Goal: Information Seeking & Learning: Learn about a topic

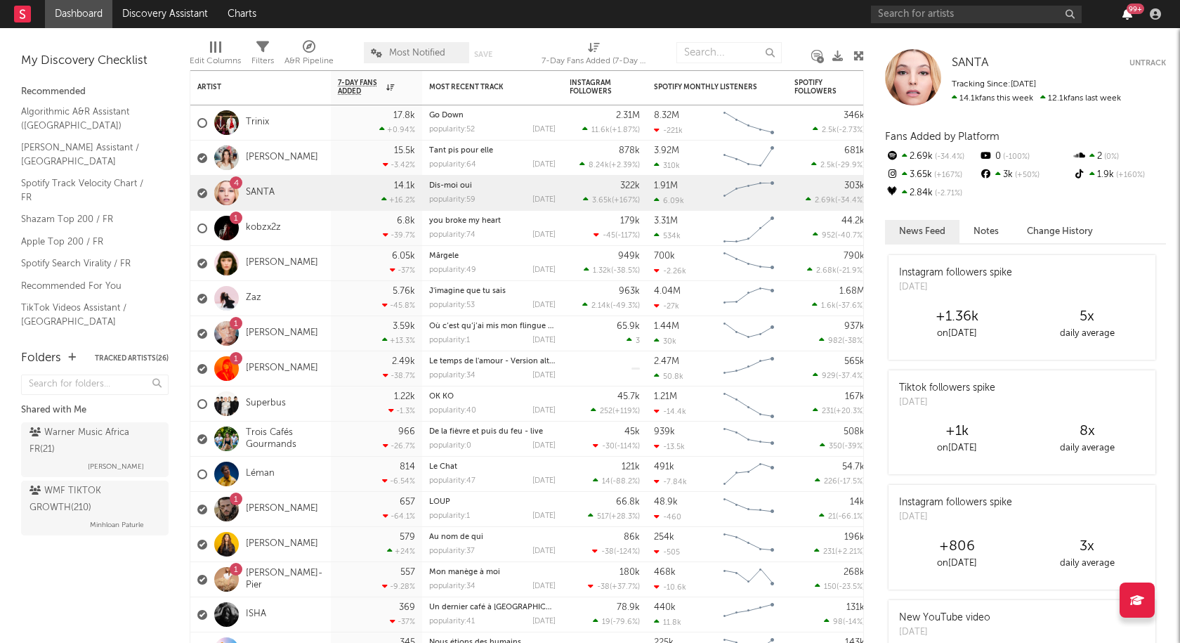
click at [1128, 15] on icon "button" at bounding box center [1127, 13] width 10 height 11
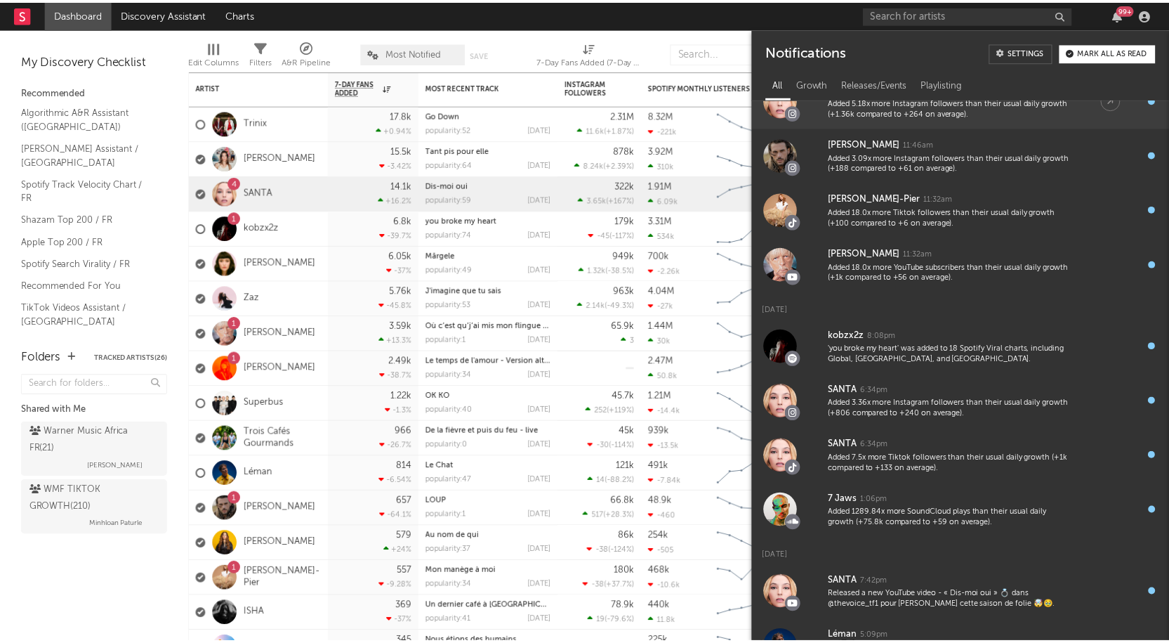
scroll to position [140, 0]
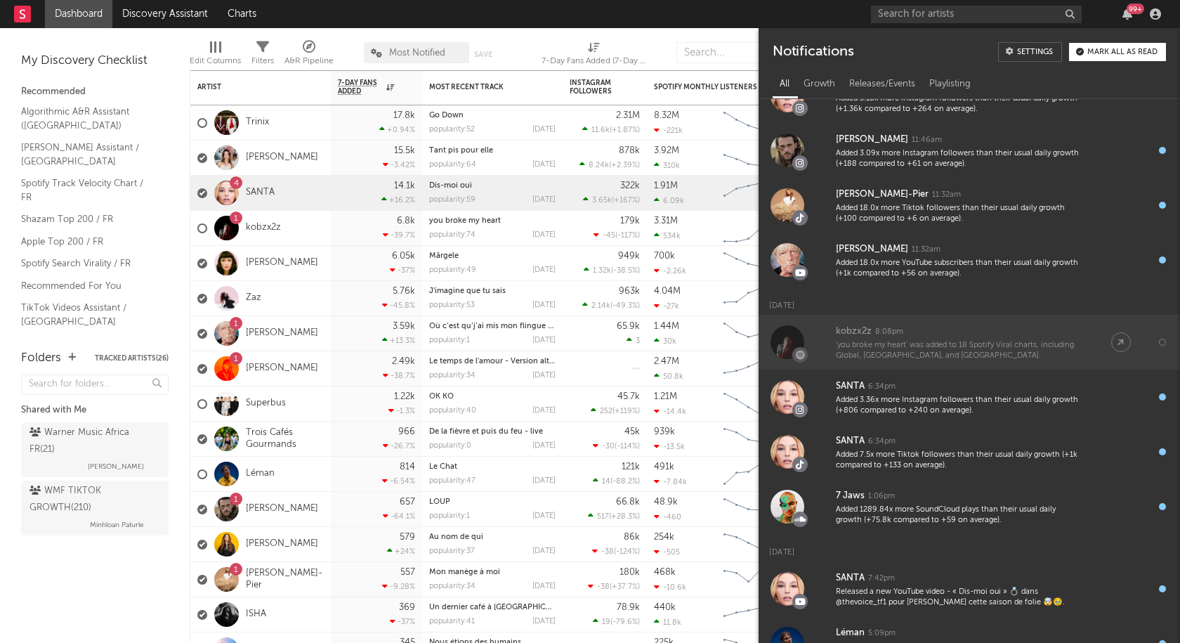
click at [872, 349] on div "'you broke my heart' was added to 18 Spotify Viral charts, including Global, [G…" at bounding box center [959, 351] width 247 height 22
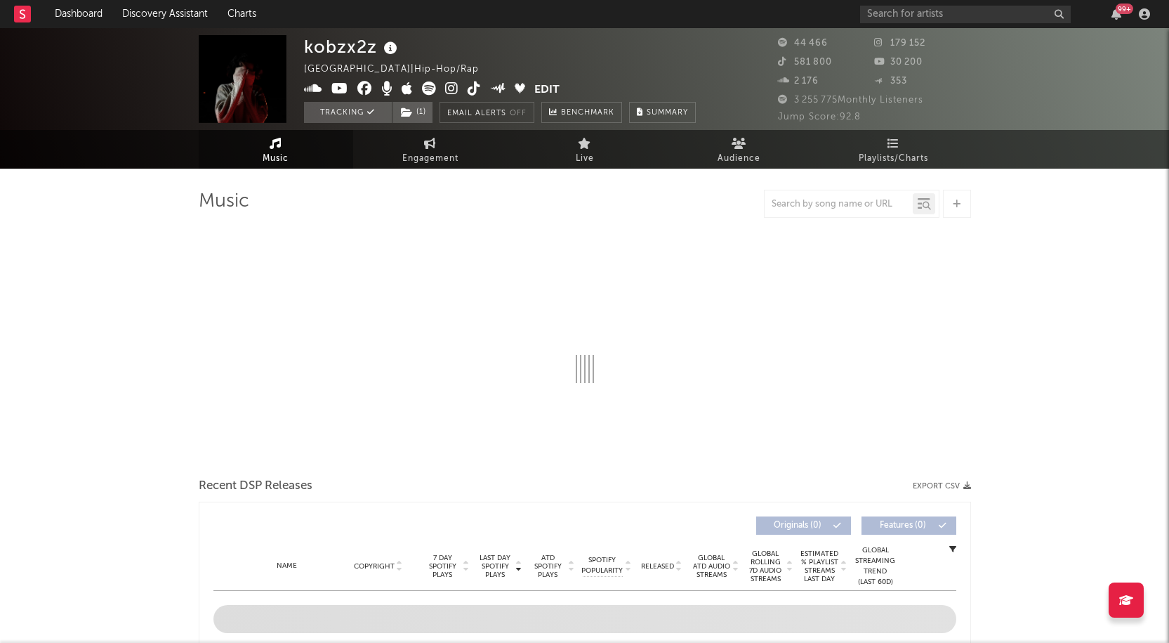
select select "6m"
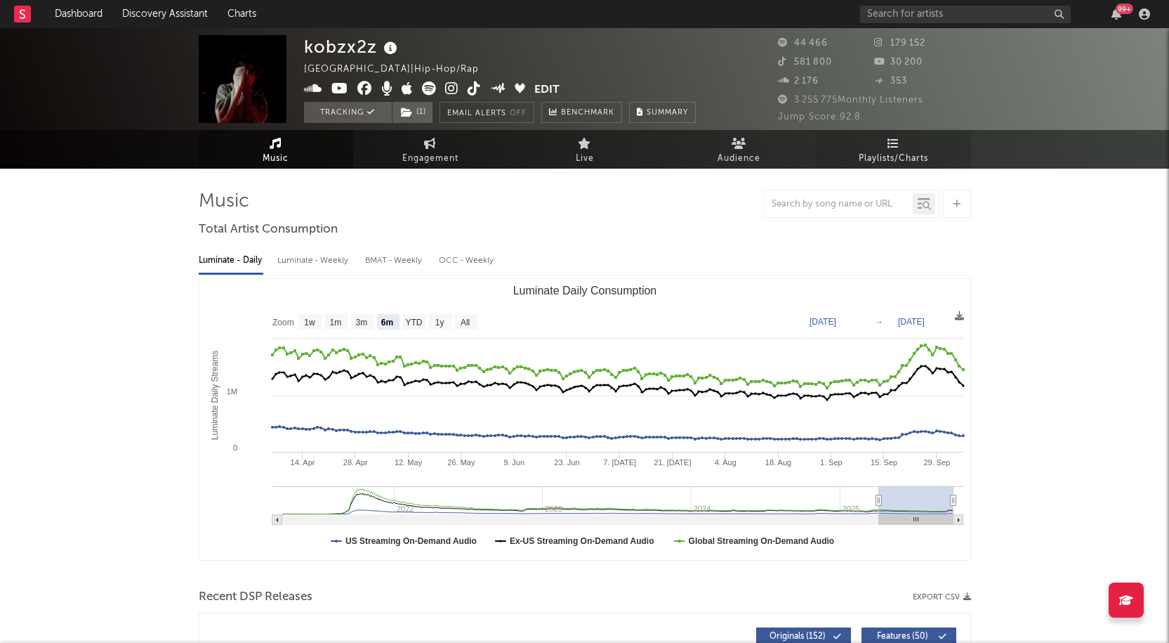
click at [901, 168] on link "Playlists/Charts" at bounding box center [894, 149] width 154 height 39
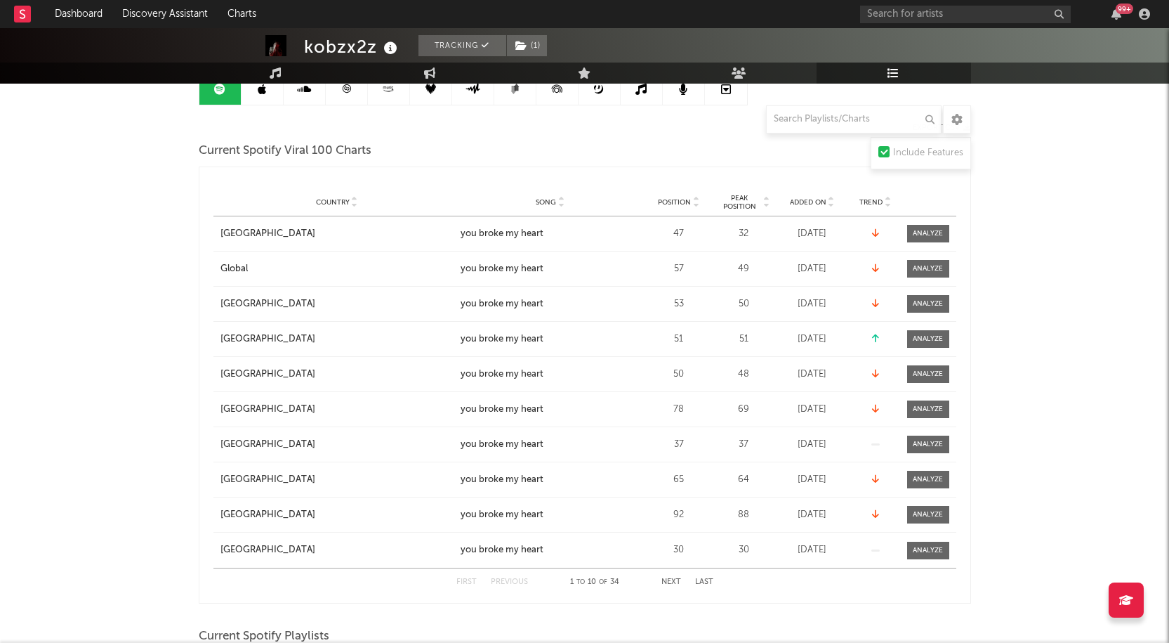
scroll to position [140, 0]
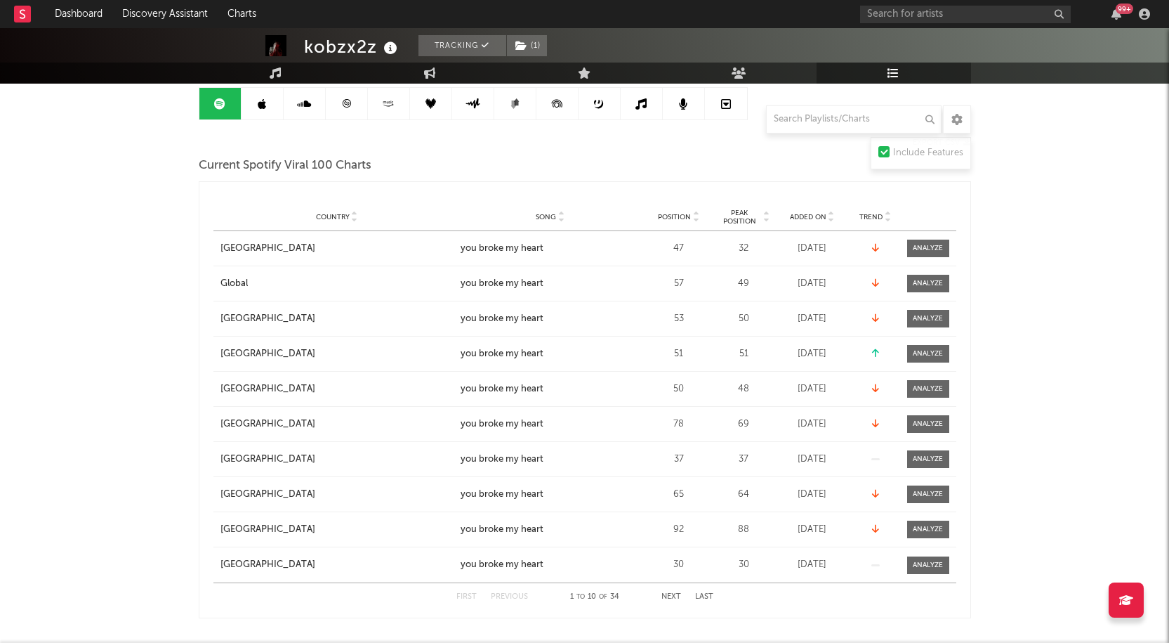
click at [675, 595] on button "Next" at bounding box center [672, 597] width 20 height 8
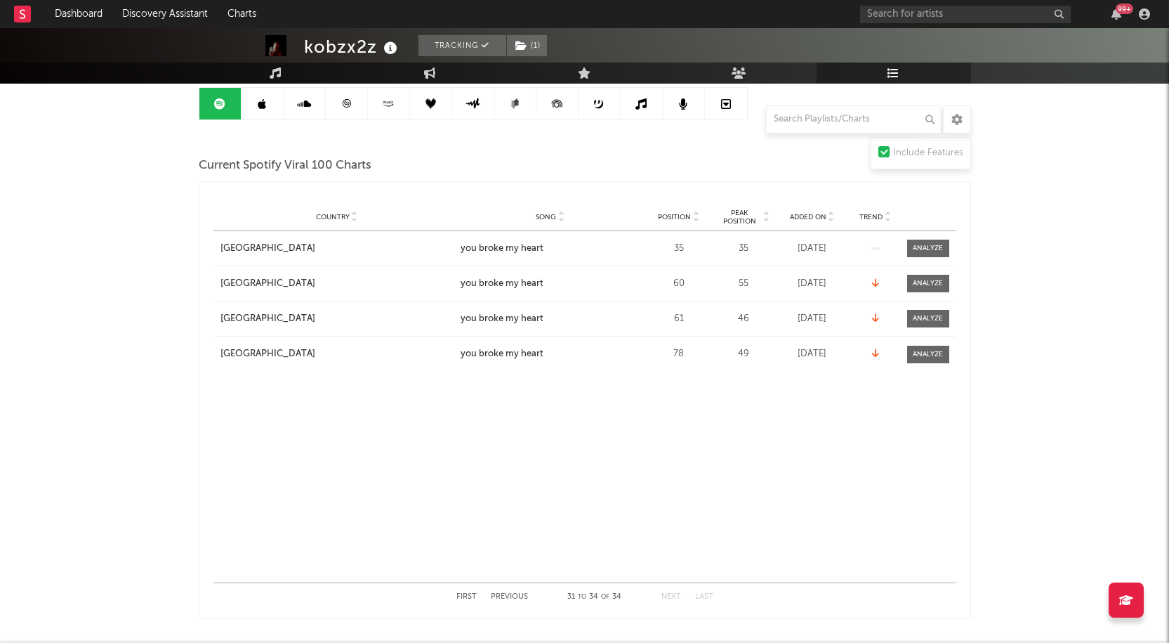
click at [518, 597] on button "Previous" at bounding box center [509, 597] width 37 height 8
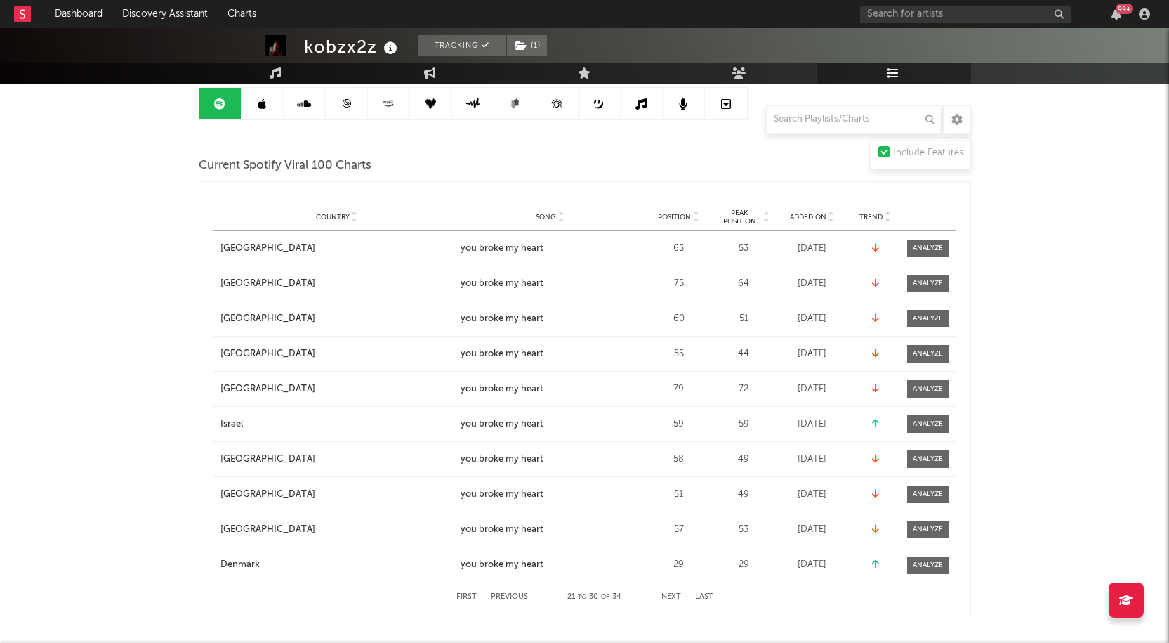
click at [518, 597] on button "Previous" at bounding box center [509, 597] width 37 height 8
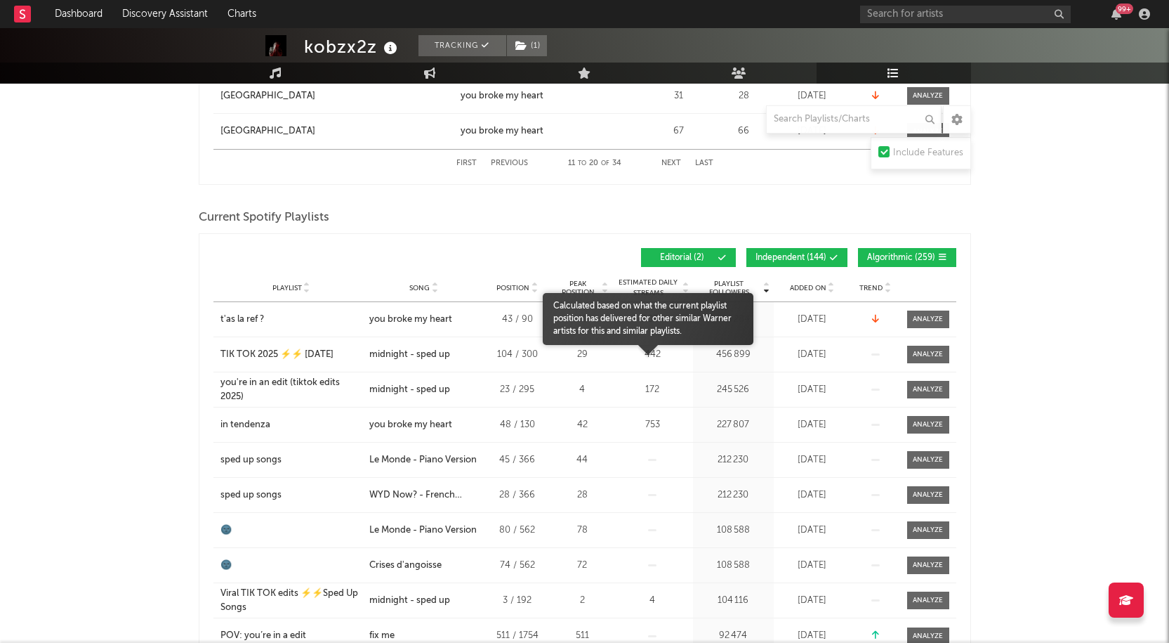
scroll to position [702, 0]
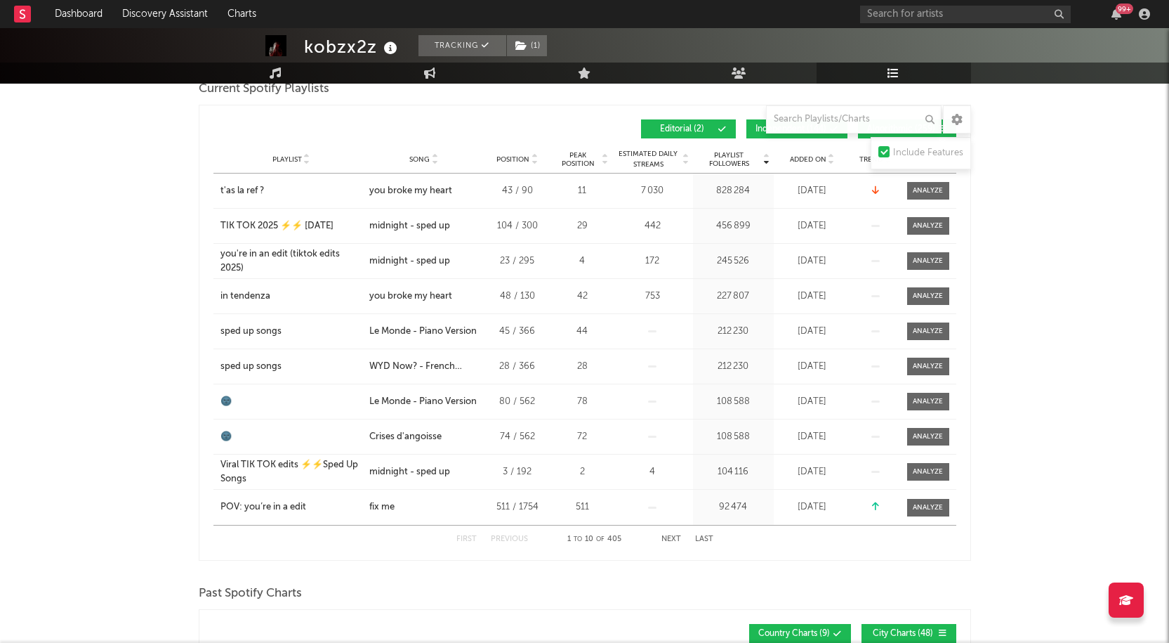
click at [810, 157] on span "Added On" at bounding box center [808, 159] width 37 height 8
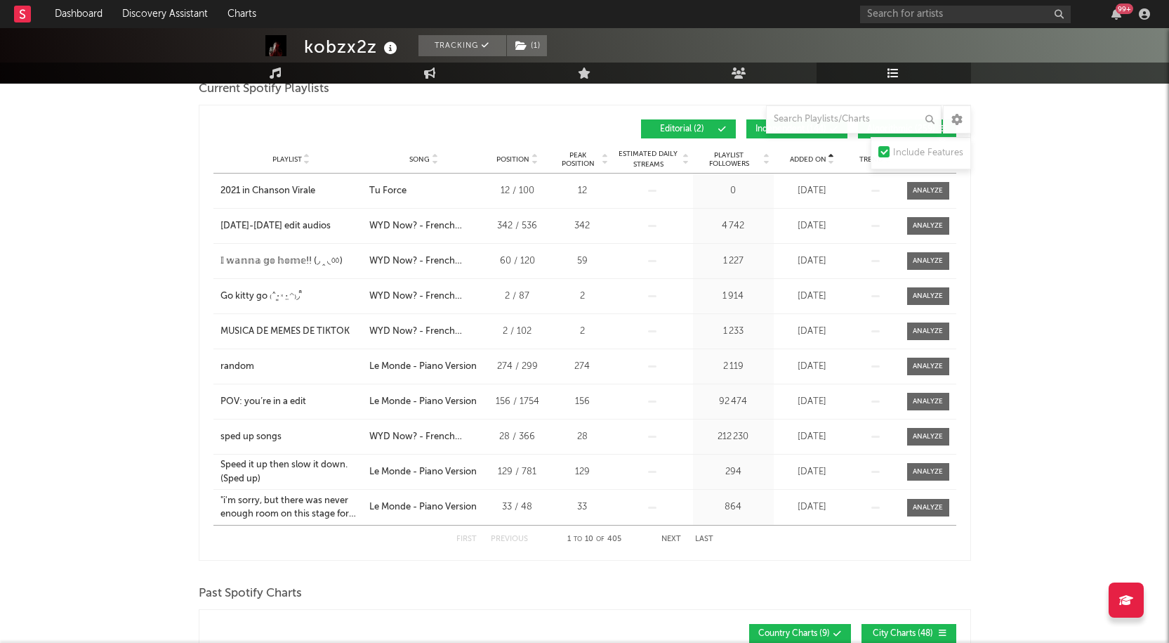
click at [810, 157] on span "Added On" at bounding box center [808, 159] width 37 height 8
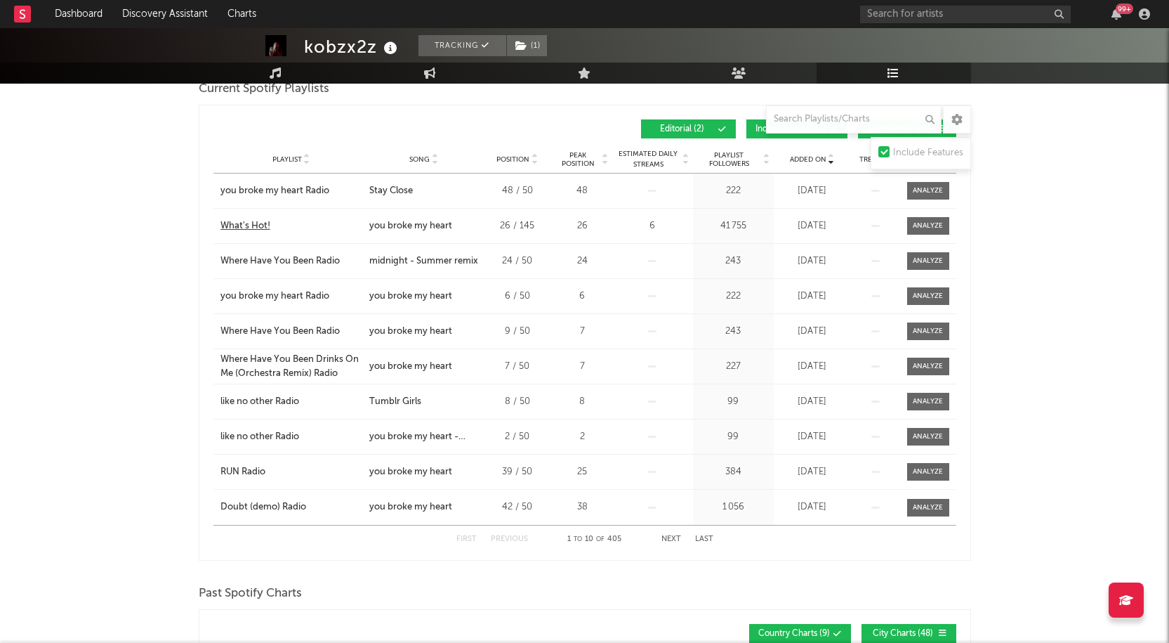
click at [241, 223] on div "What's Hot!" at bounding box center [246, 226] width 50 height 14
drag, startPoint x: 1105, startPoint y: 287, endPoint x: 1092, endPoint y: 284, distance: 13.6
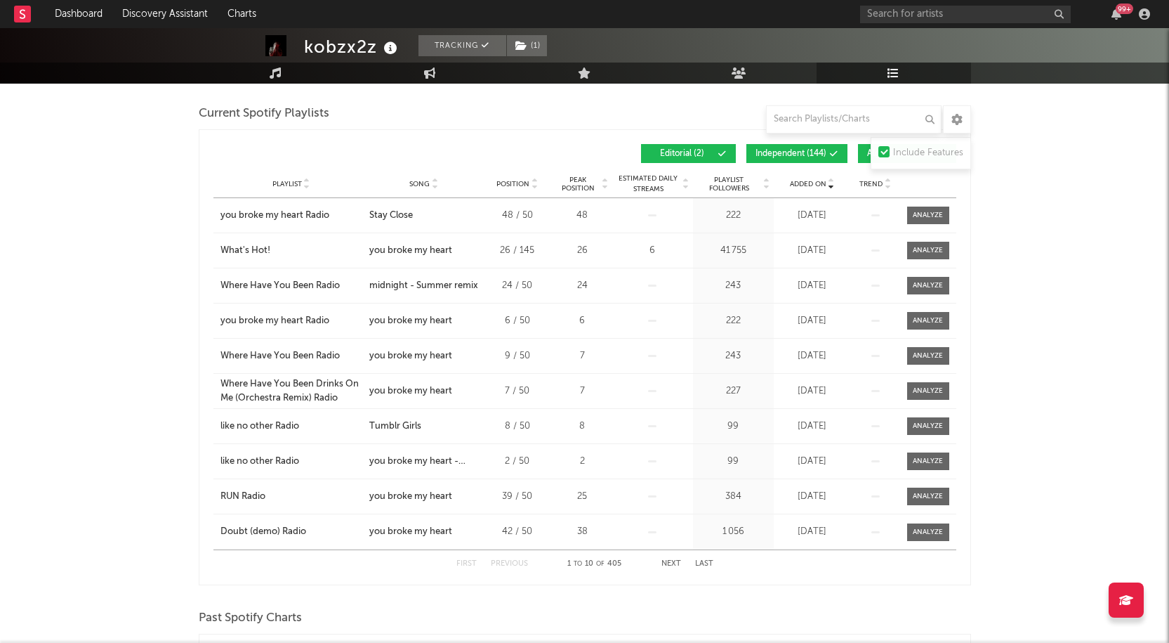
scroll to position [702, 0]
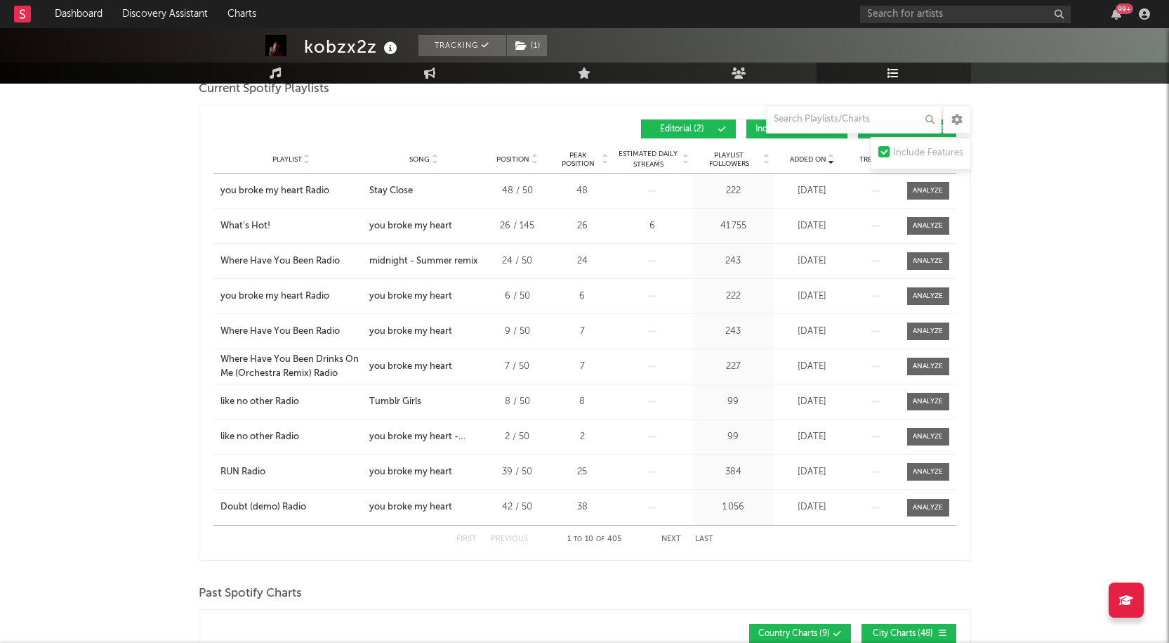
click at [668, 535] on button "Next" at bounding box center [672, 539] width 20 height 8
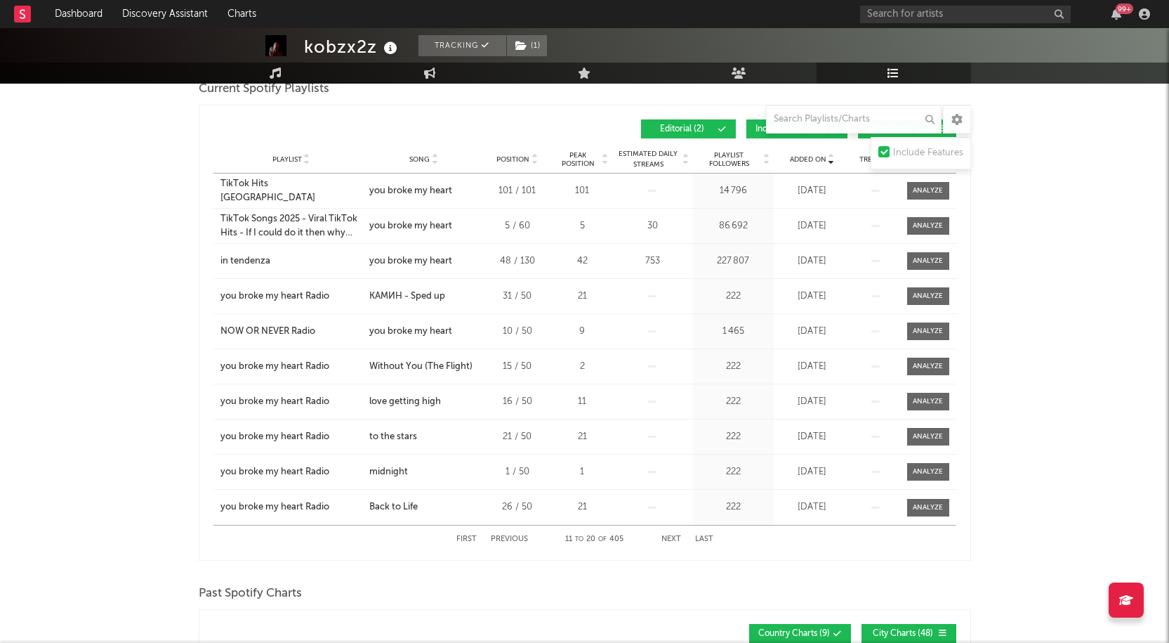
click at [672, 541] on button "Next" at bounding box center [672, 539] width 20 height 8
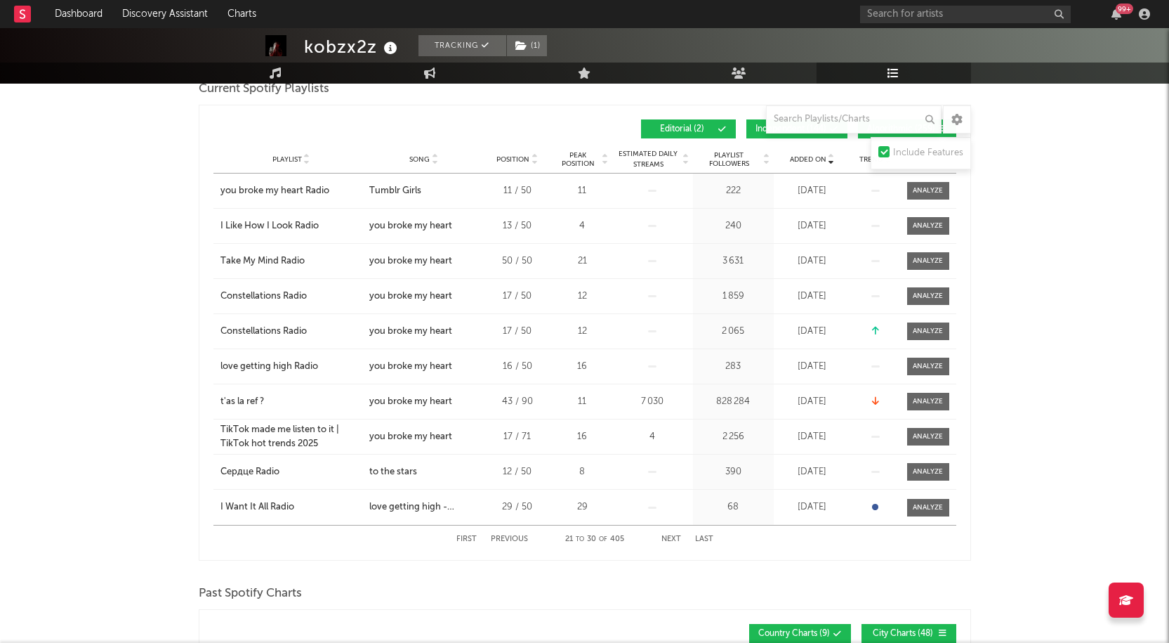
click at [672, 541] on button "Next" at bounding box center [672, 539] width 20 height 8
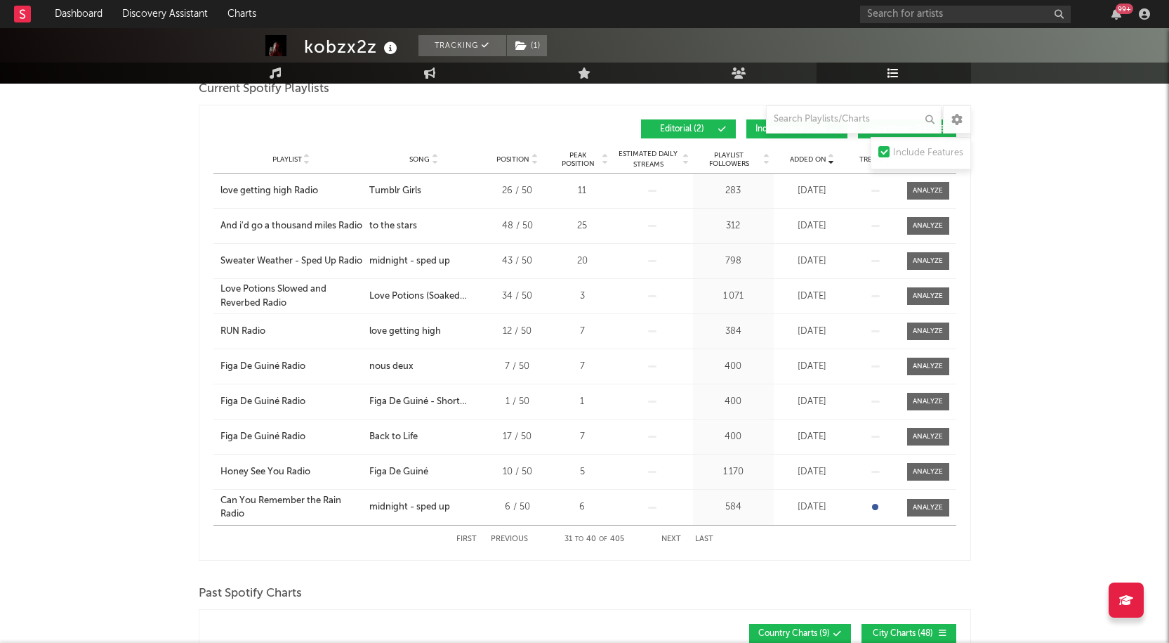
click at [672, 541] on button "Next" at bounding box center [672, 539] width 20 height 8
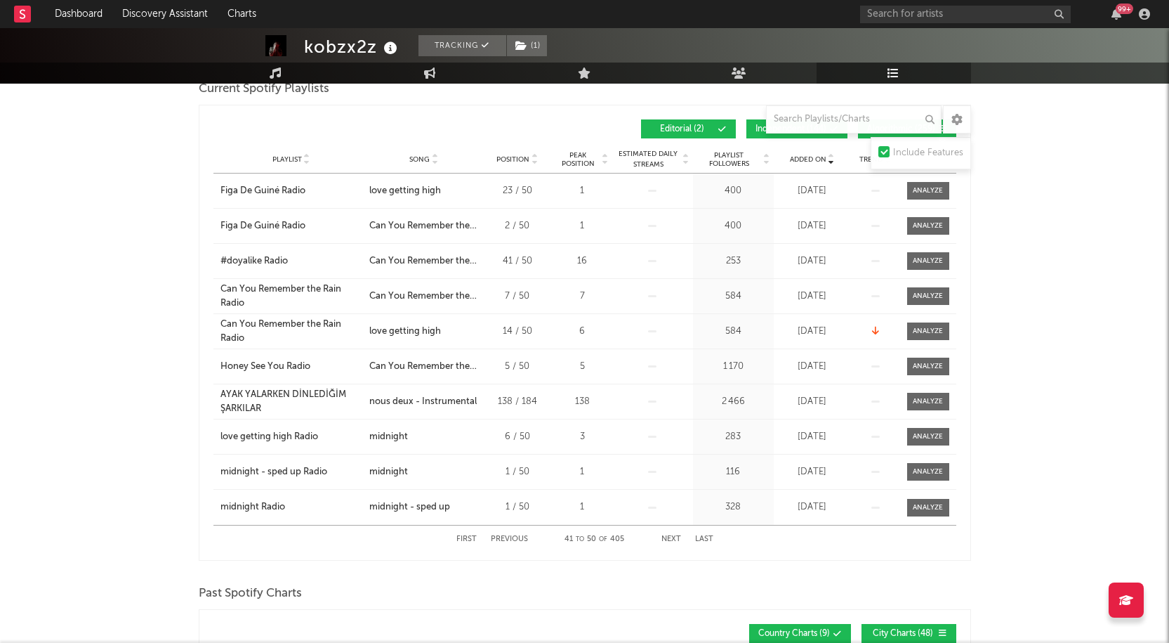
click at [672, 541] on button "Next" at bounding box center [672, 539] width 20 height 8
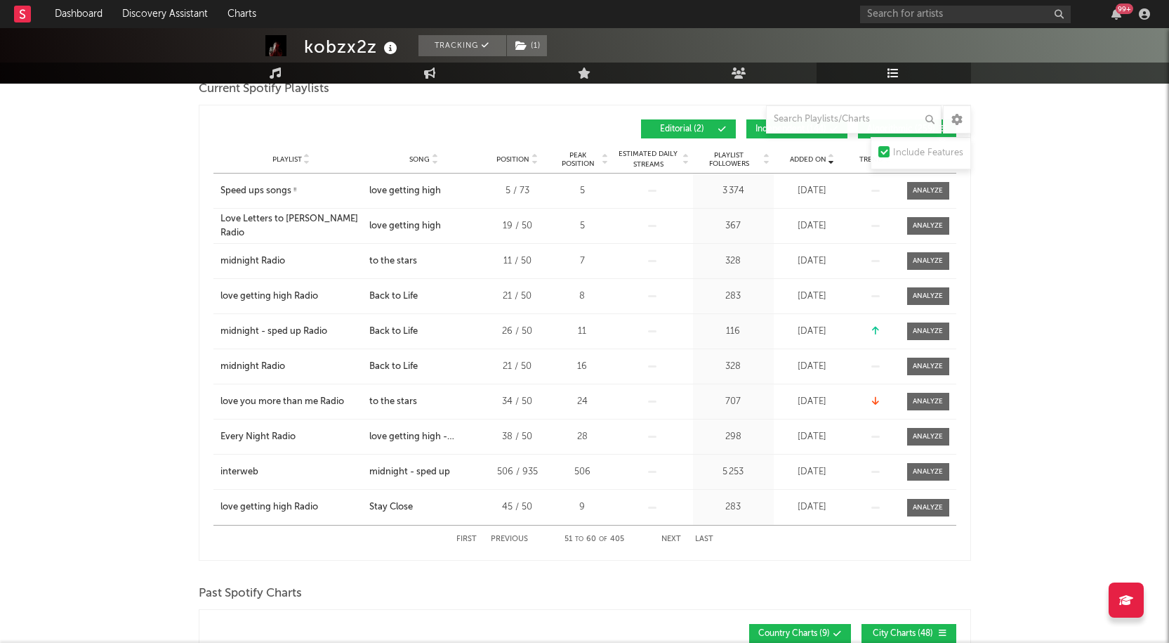
click at [715, 164] on span "Playlist Followers" at bounding box center [729, 159] width 65 height 17
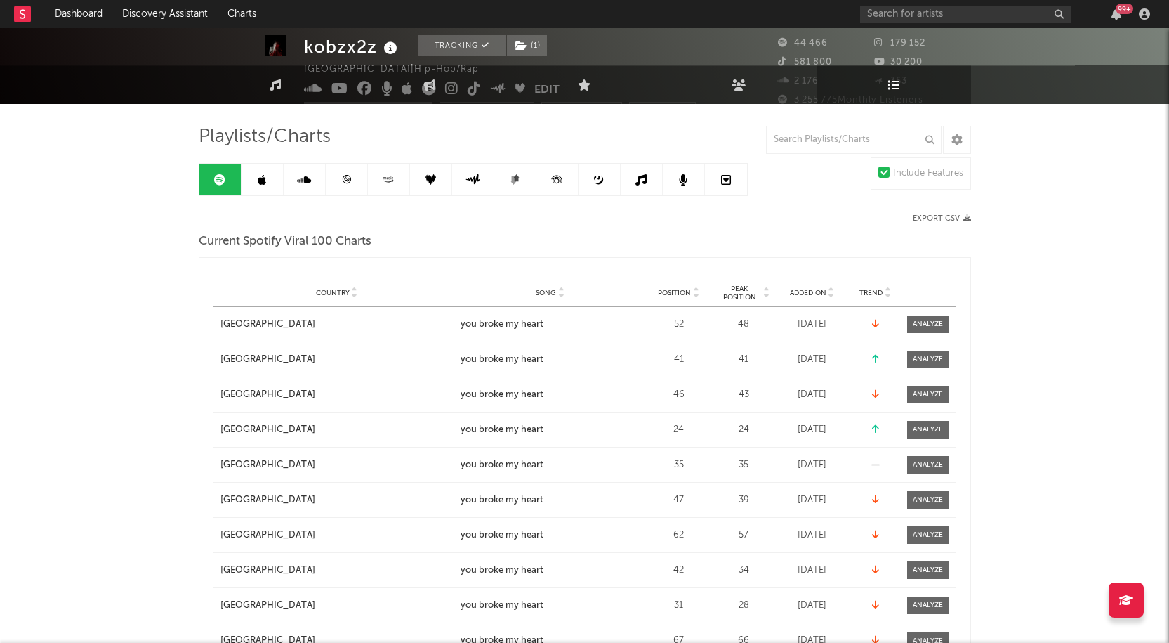
scroll to position [0, 0]
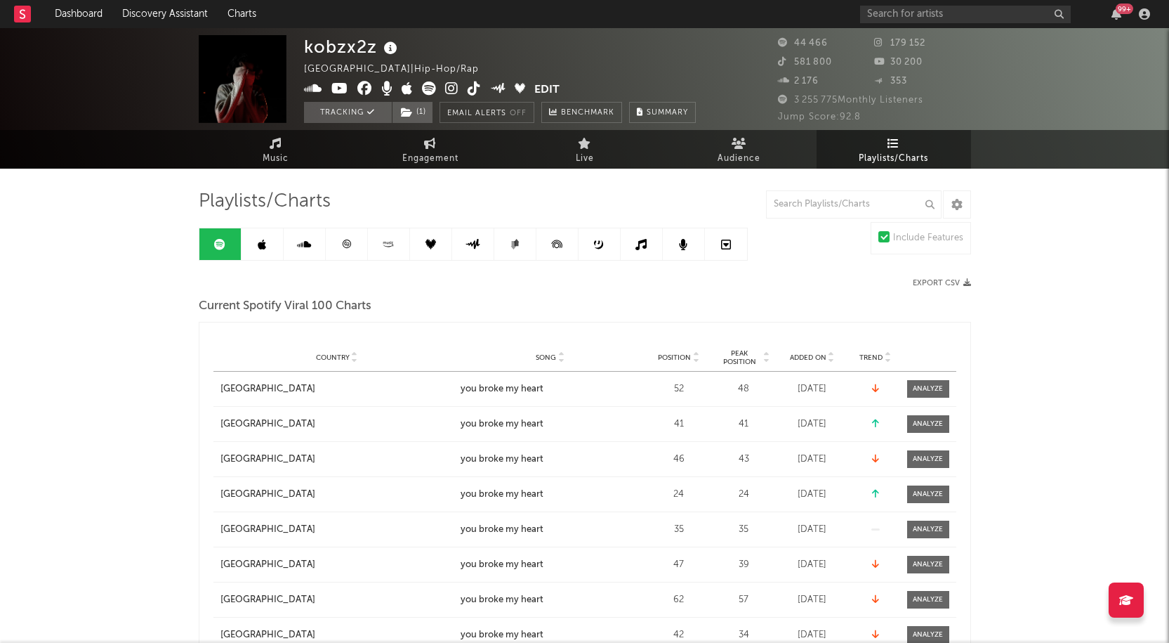
click at [334, 232] on link at bounding box center [347, 244] width 42 height 32
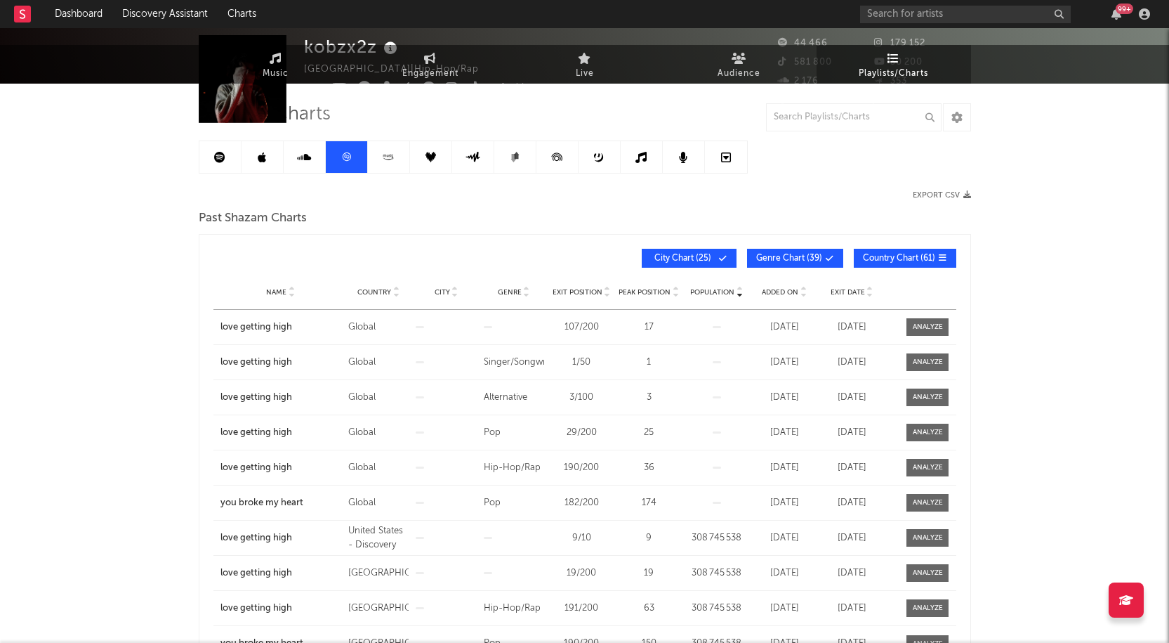
scroll to position [211, 0]
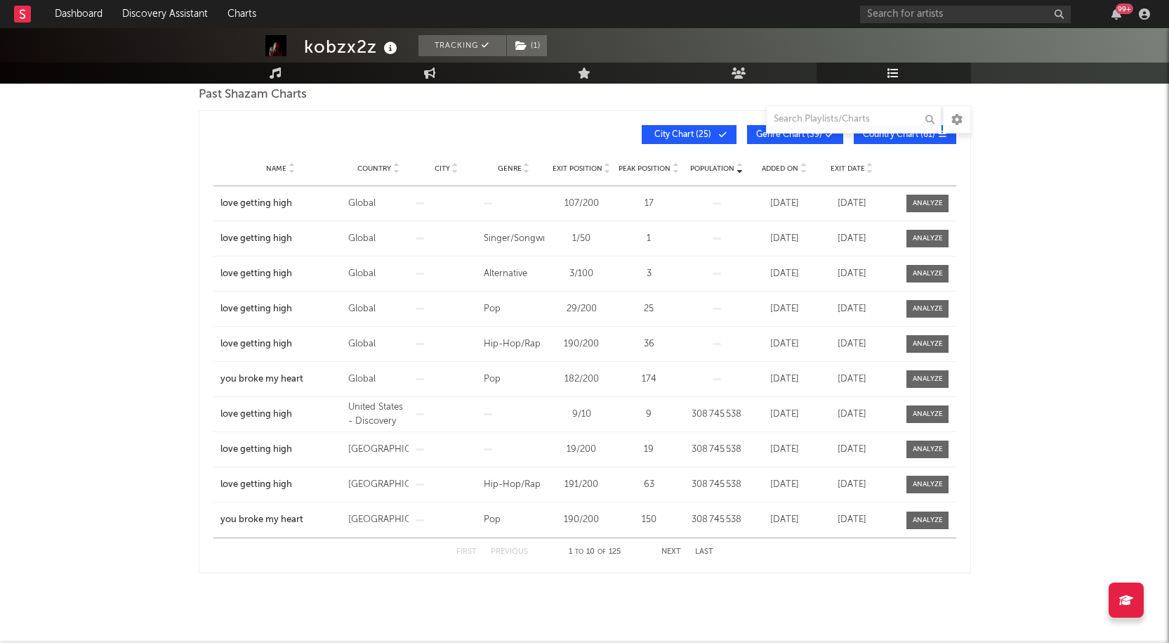
click at [280, 171] on span "Name" at bounding box center [276, 168] width 20 height 8
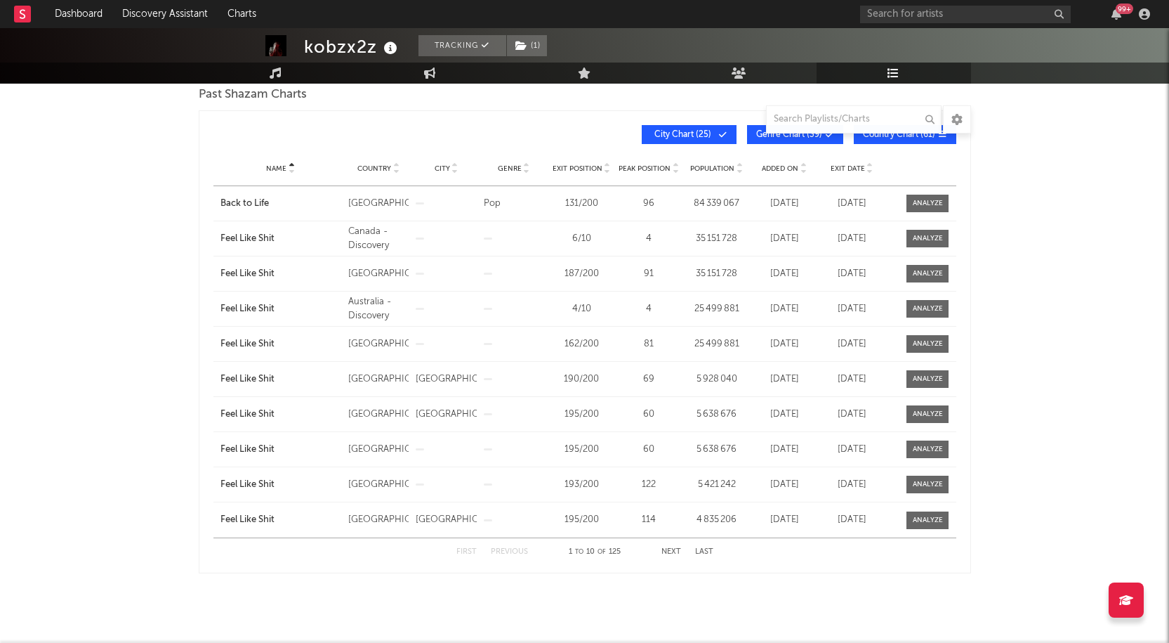
click at [279, 164] on span "Name" at bounding box center [276, 168] width 20 height 8
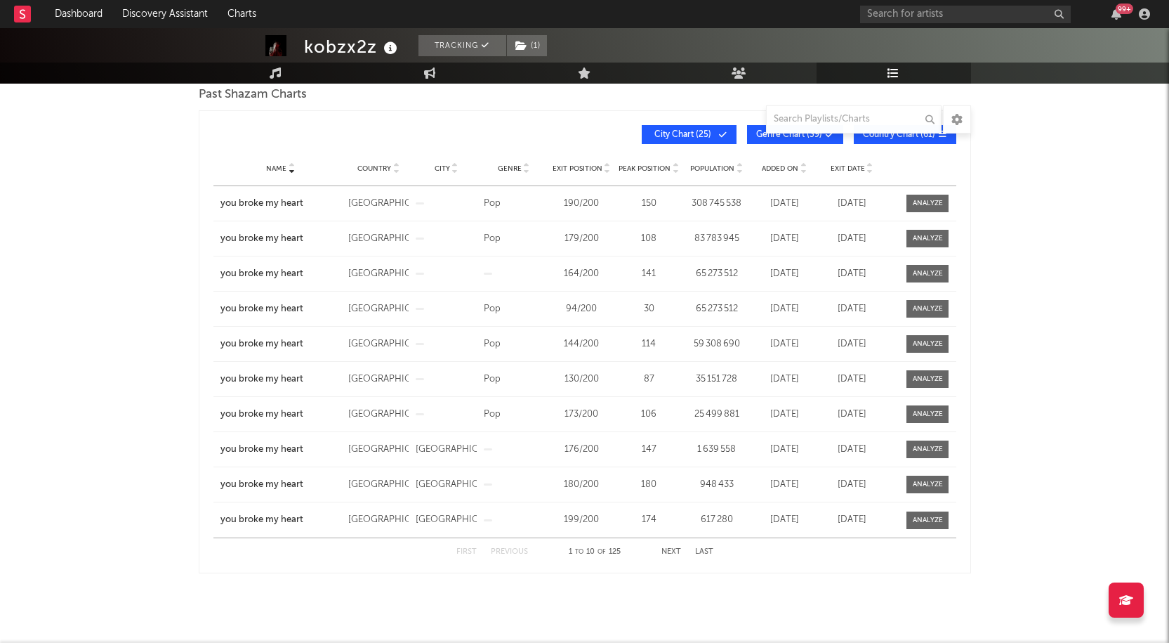
click at [666, 550] on button "Next" at bounding box center [672, 552] width 20 height 8
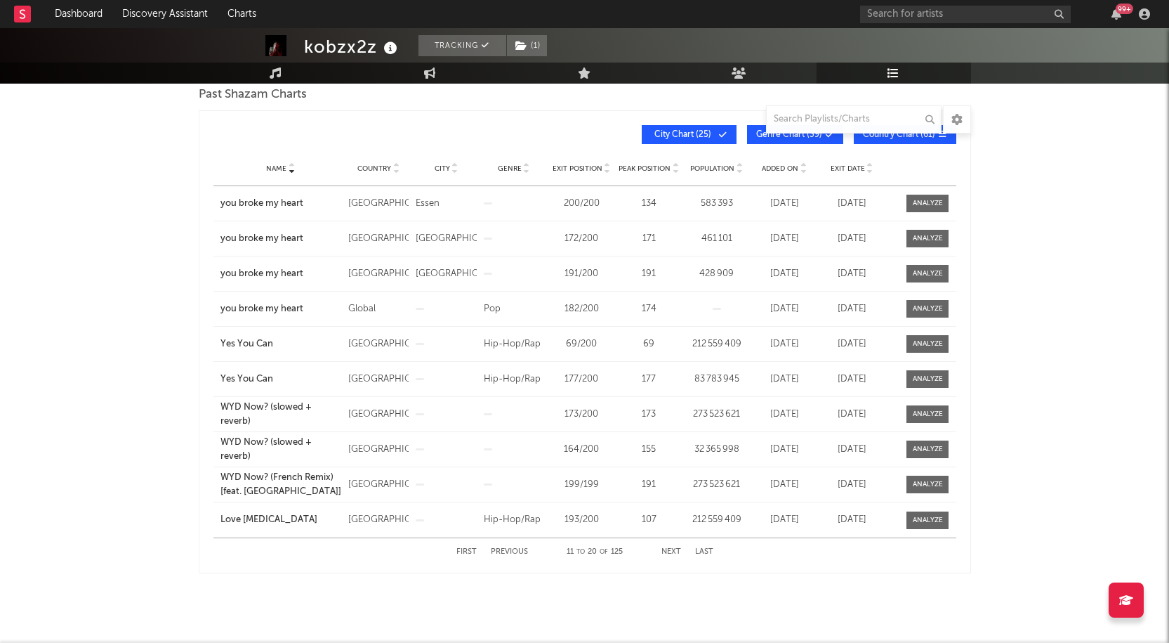
click at [511, 555] on div "First Previous 11 to 20 of 125 Next Last" at bounding box center [584, 551] width 257 height 27
click at [511, 548] on button "Previous" at bounding box center [509, 552] width 37 height 8
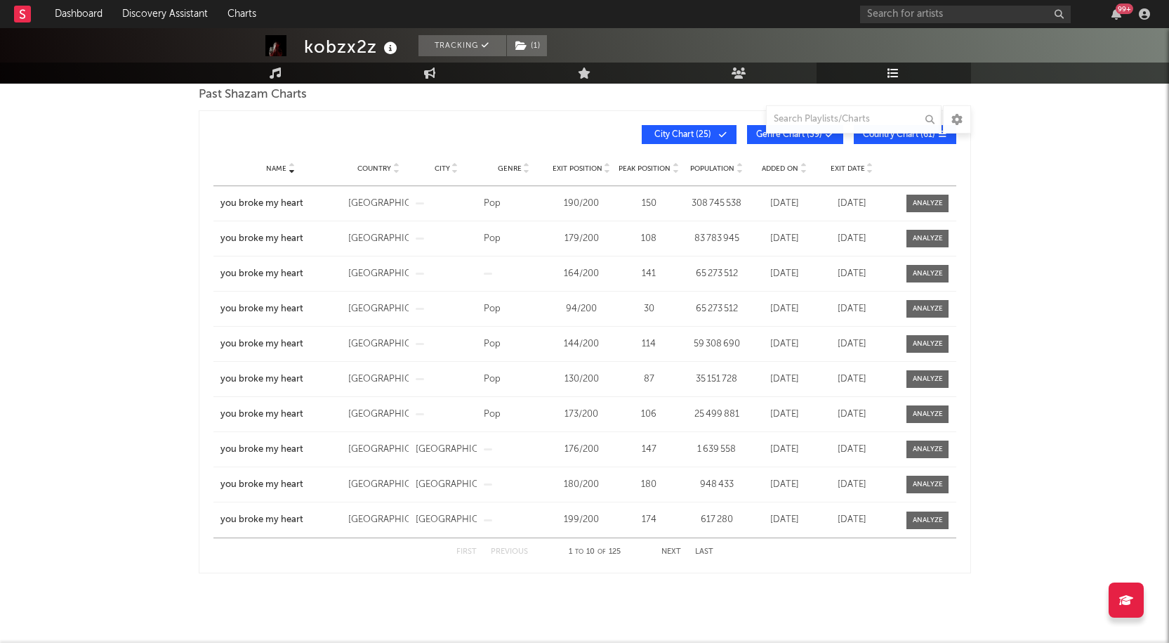
scroll to position [0, 0]
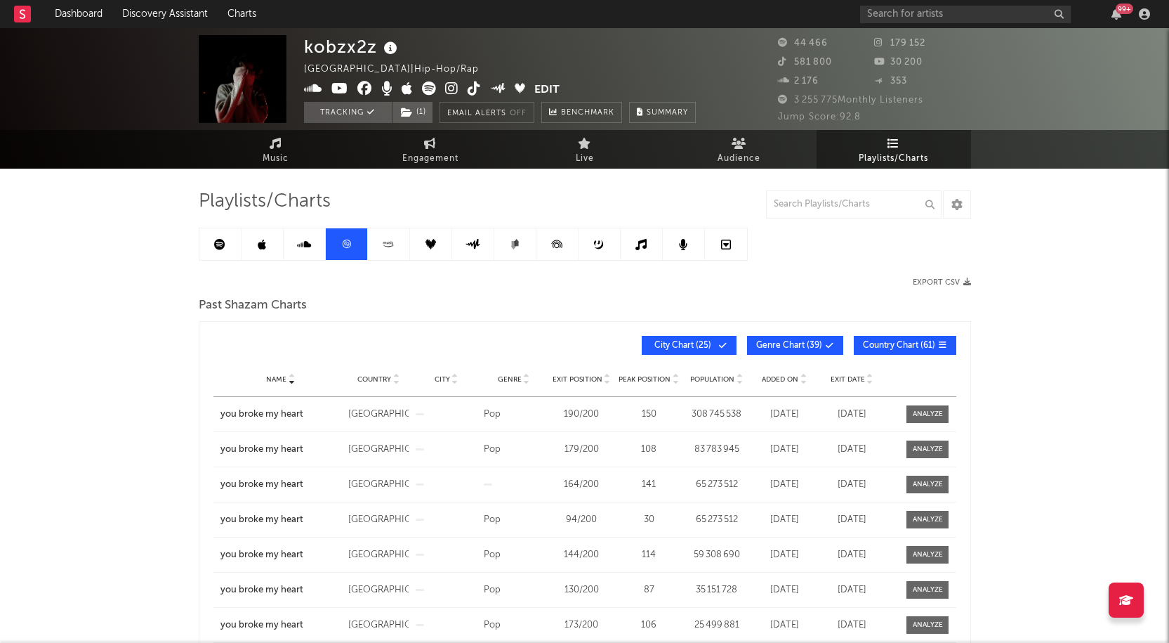
click at [381, 236] on link at bounding box center [389, 244] width 42 height 32
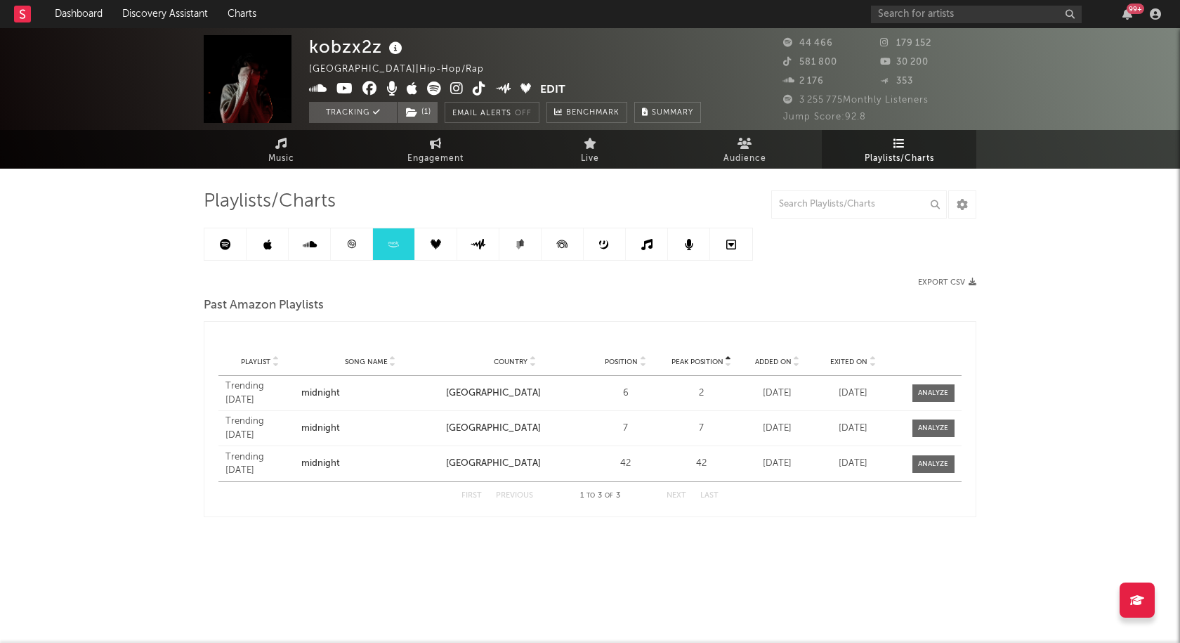
click at [347, 240] on icon at bounding box center [351, 244] width 11 height 11
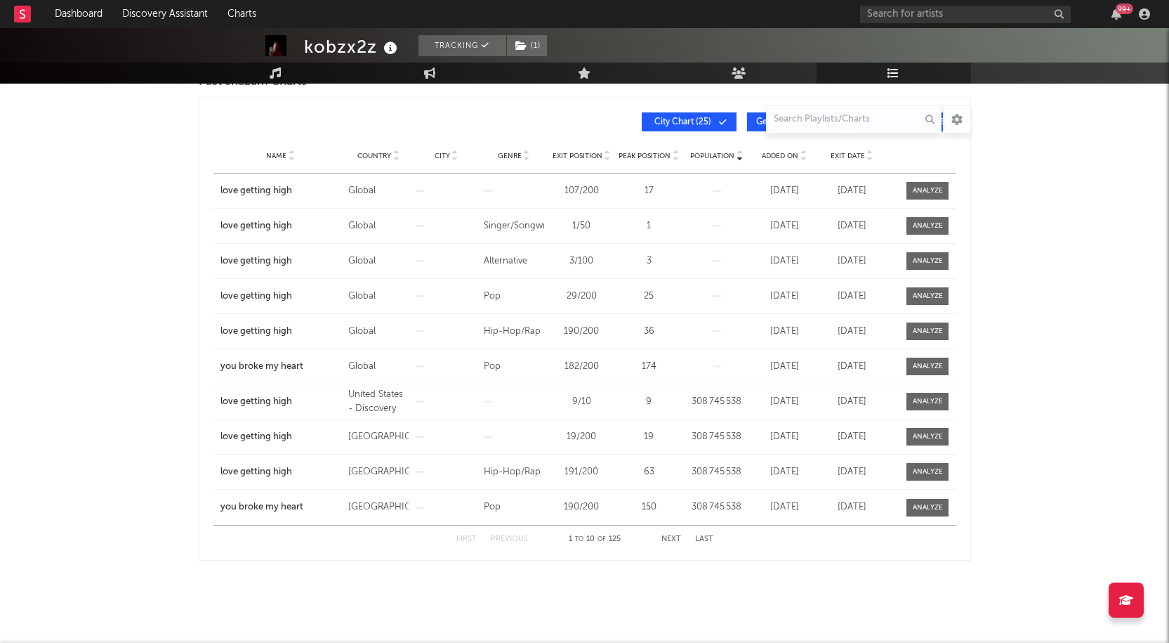
scroll to position [224, 0]
click at [272, 156] on span "Name" at bounding box center [276, 155] width 20 height 8
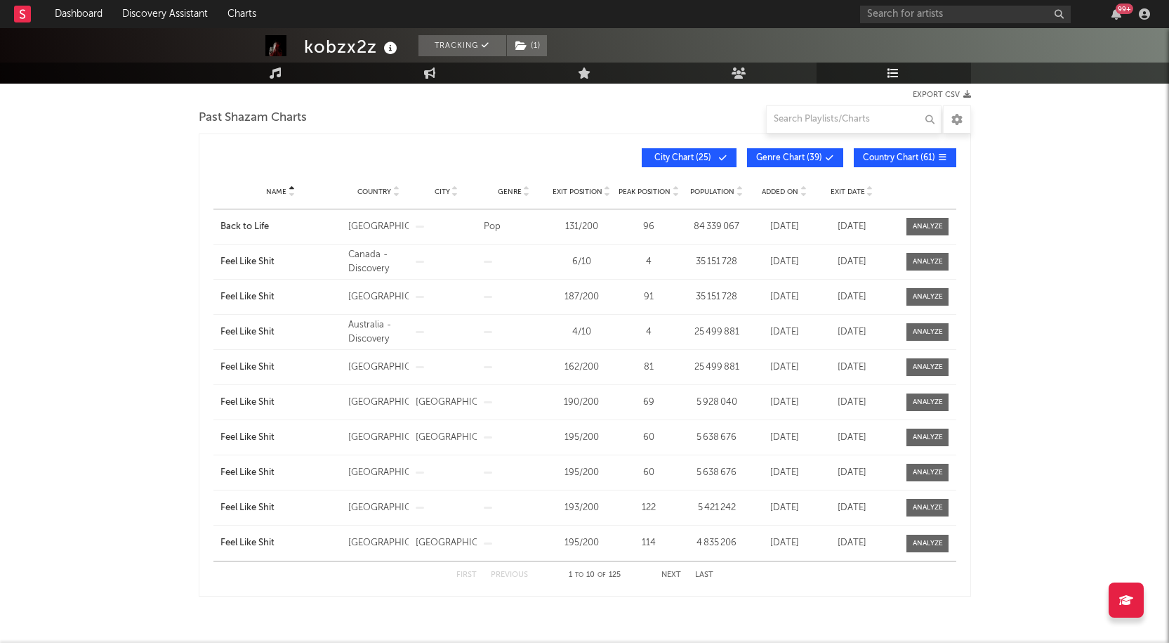
scroll to position [154, 0]
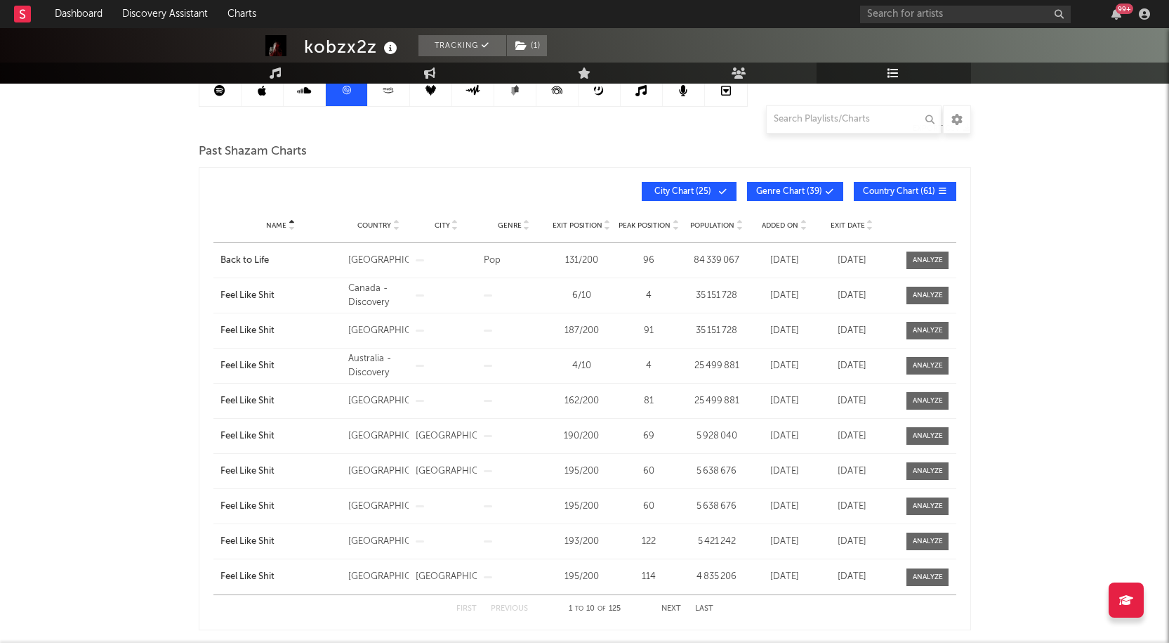
click at [671, 605] on button "Next" at bounding box center [672, 609] width 20 height 8
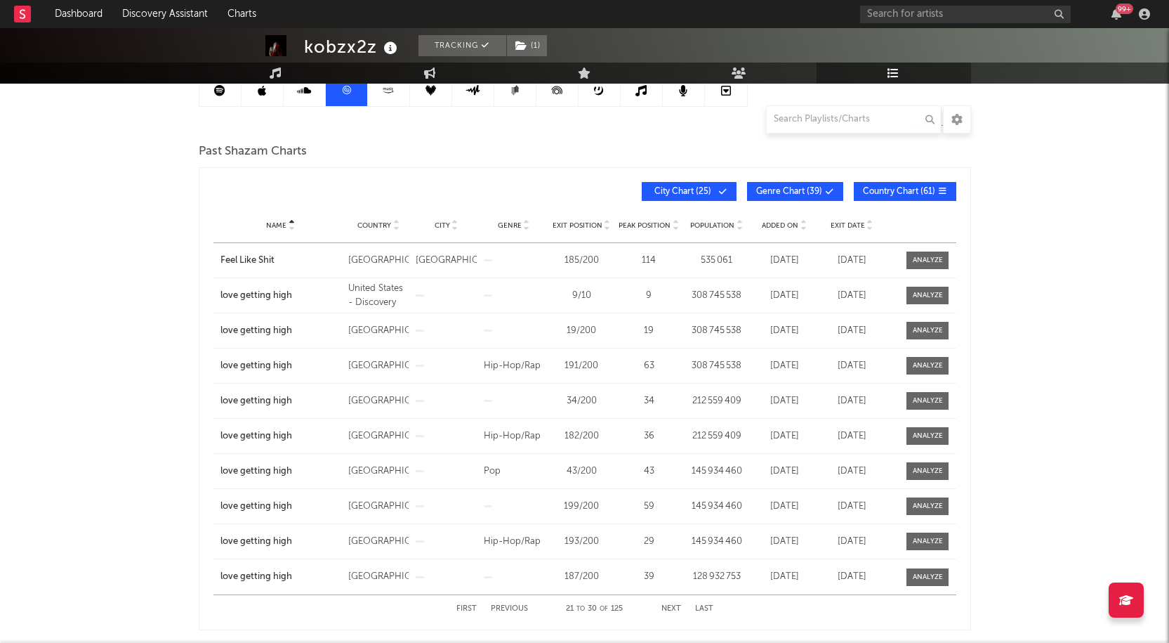
click at [671, 605] on button "Next" at bounding box center [672, 609] width 20 height 8
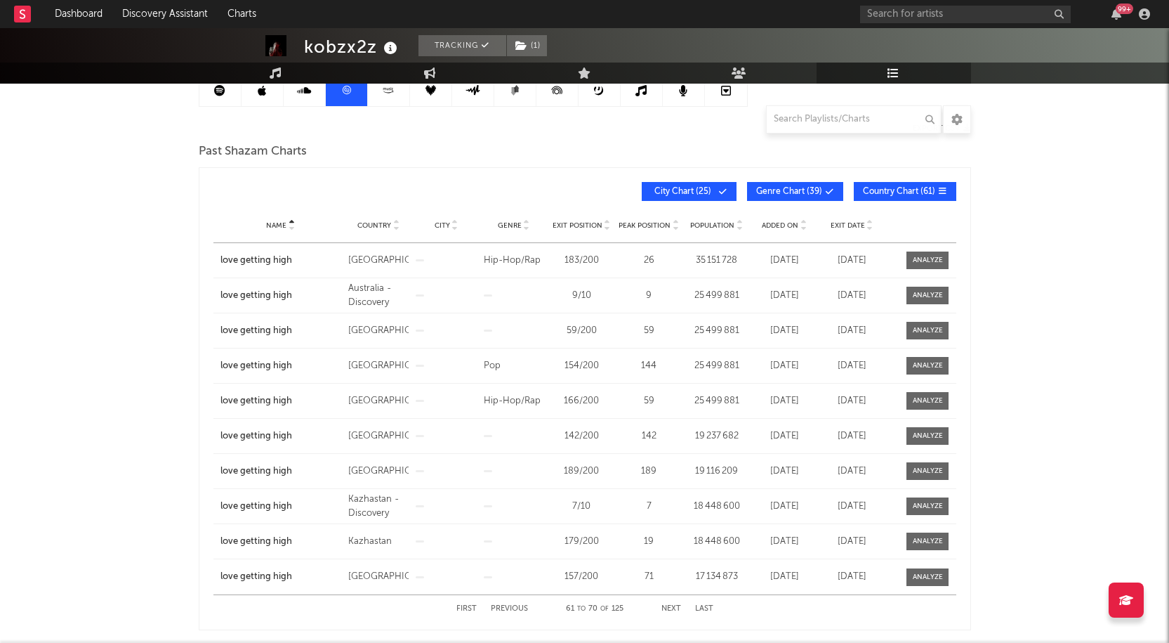
click at [671, 605] on button "Next" at bounding box center [672, 609] width 20 height 8
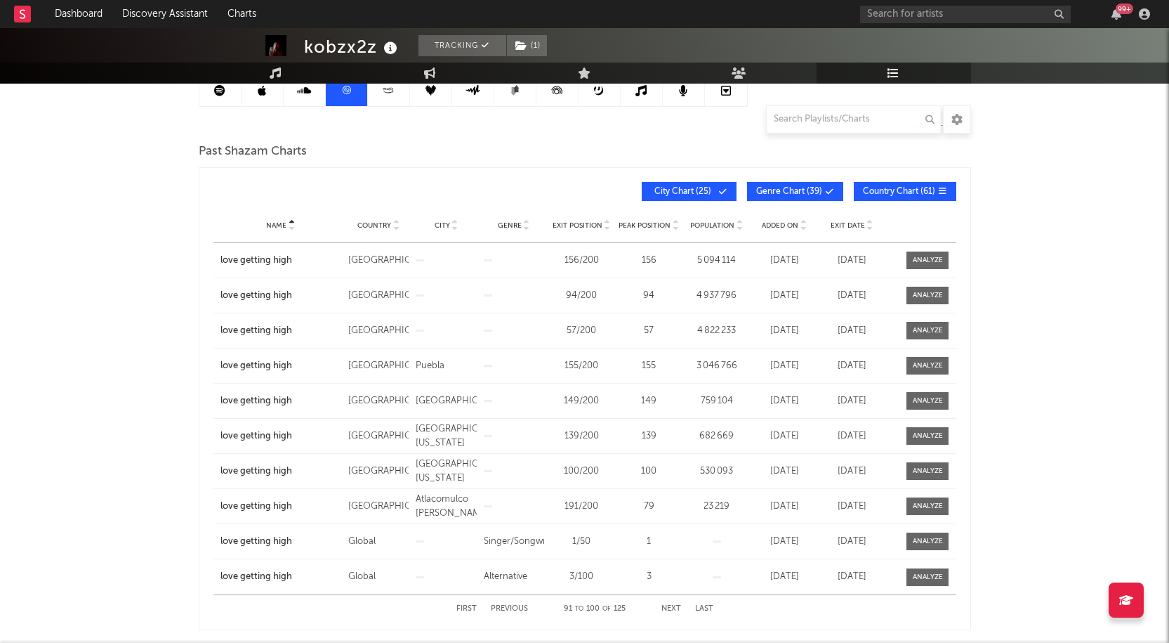
click at [671, 605] on button "Next" at bounding box center [672, 609] width 20 height 8
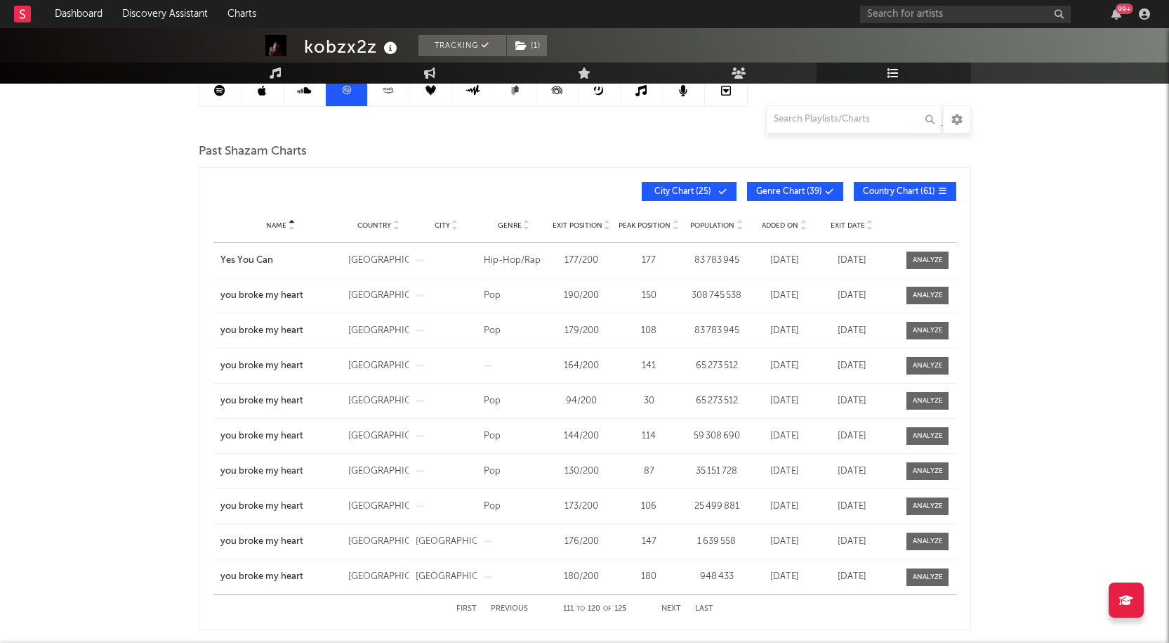
click at [671, 605] on button "Next" at bounding box center [672, 609] width 20 height 8
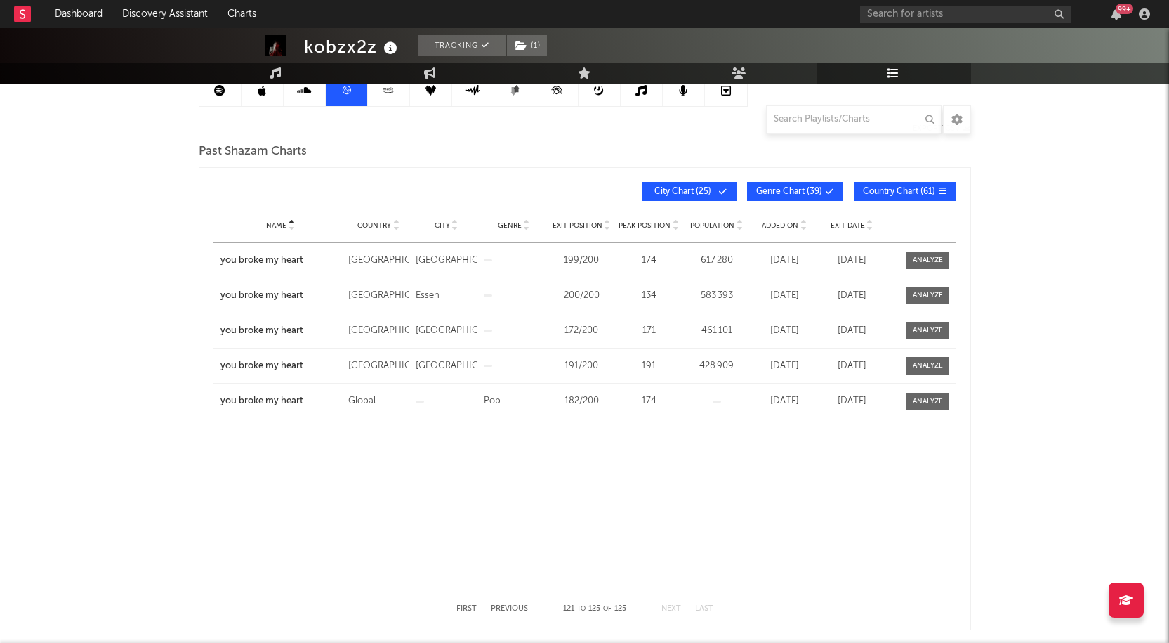
click at [671, 605] on button "Next" at bounding box center [672, 609] width 20 height 8
click at [516, 605] on button "Previous" at bounding box center [509, 609] width 37 height 8
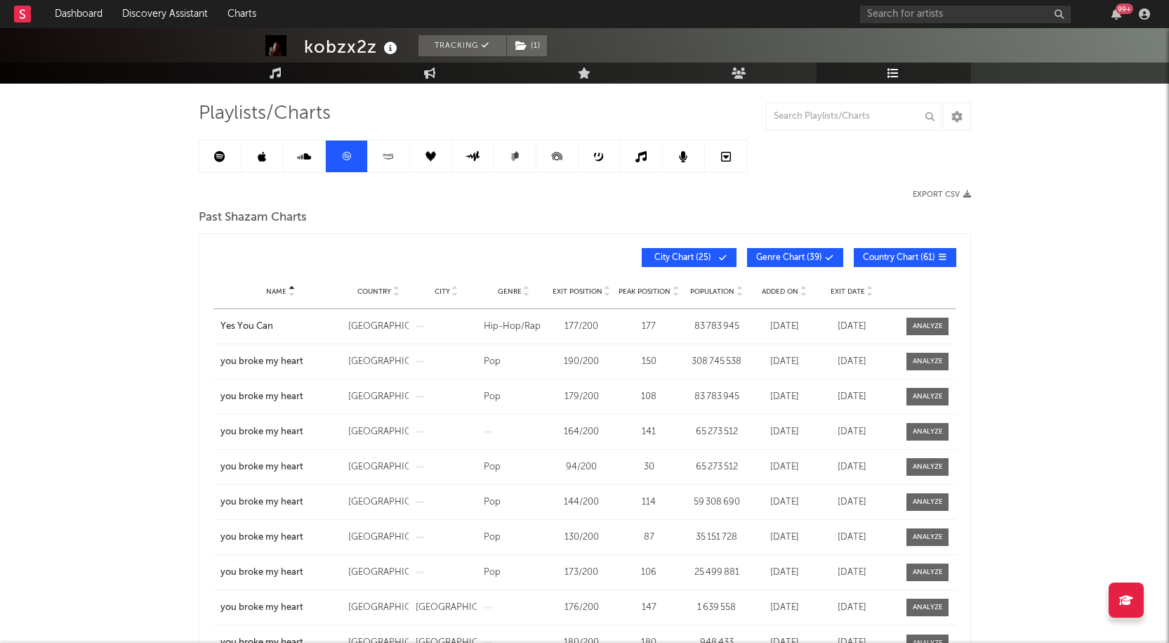
scroll to position [0, 0]
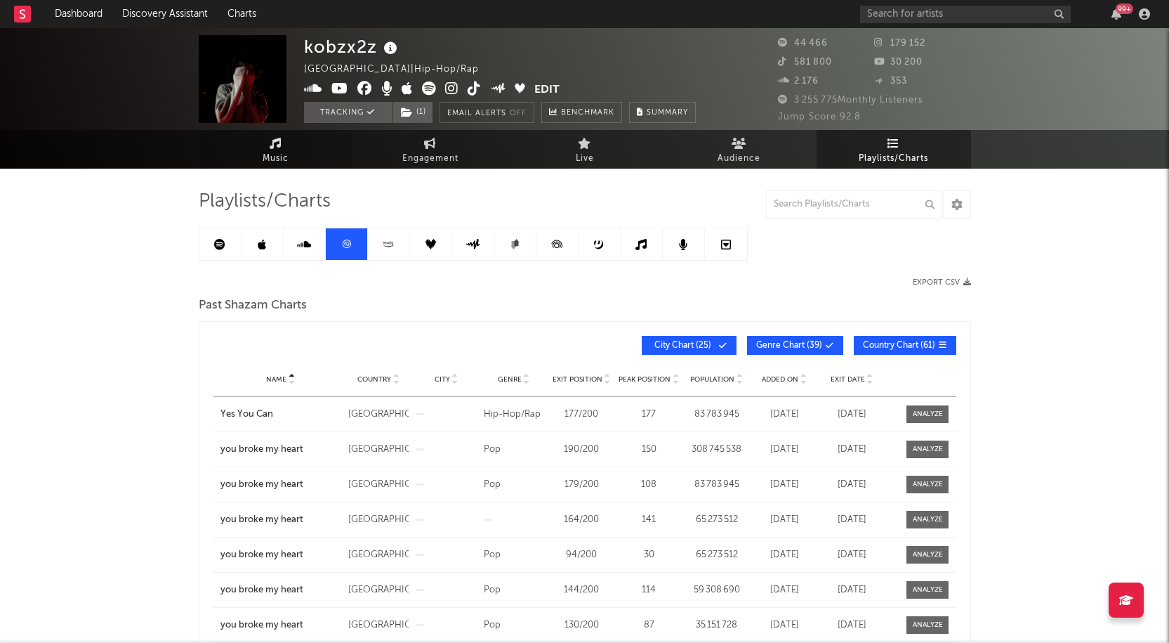
click at [270, 161] on span "Music" at bounding box center [276, 158] width 26 height 17
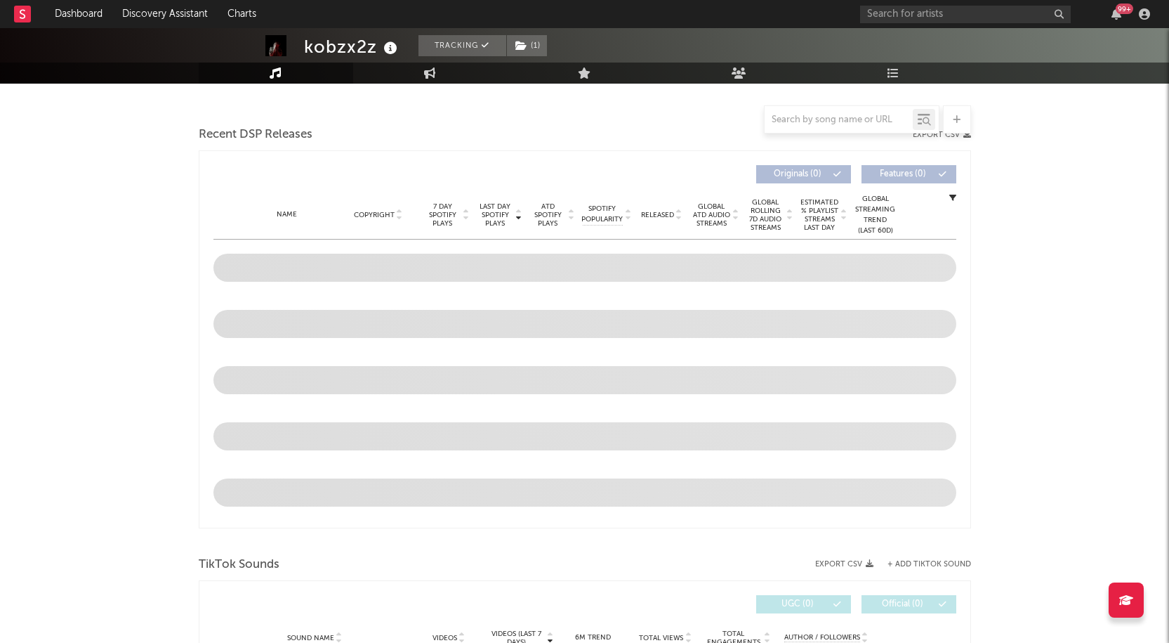
select select "6m"
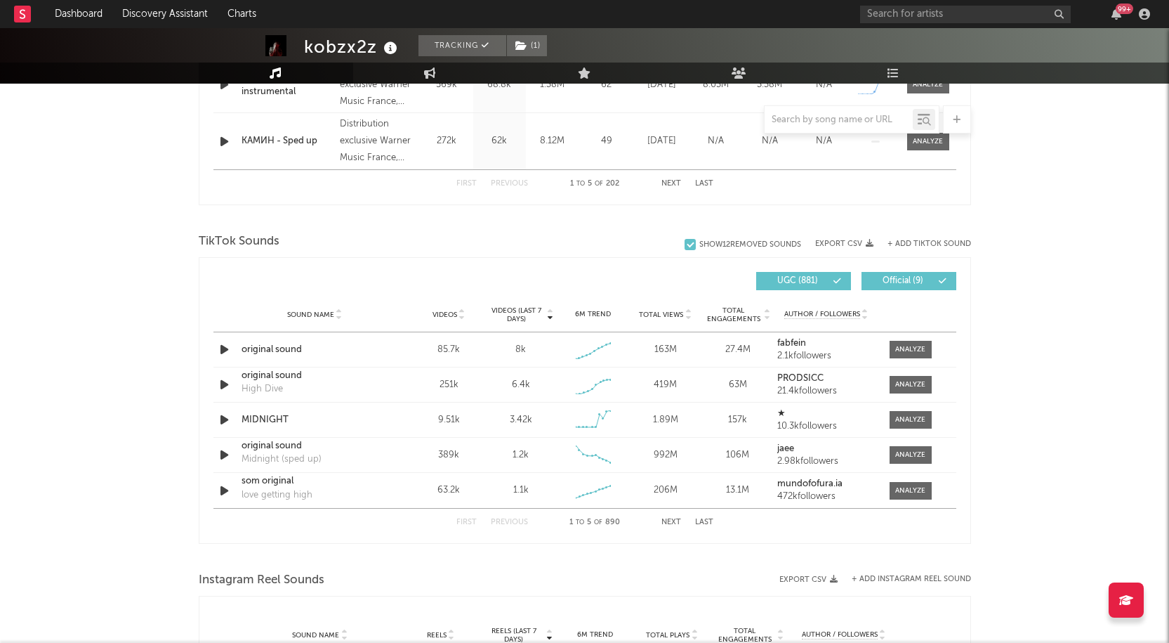
scroll to position [883, 0]
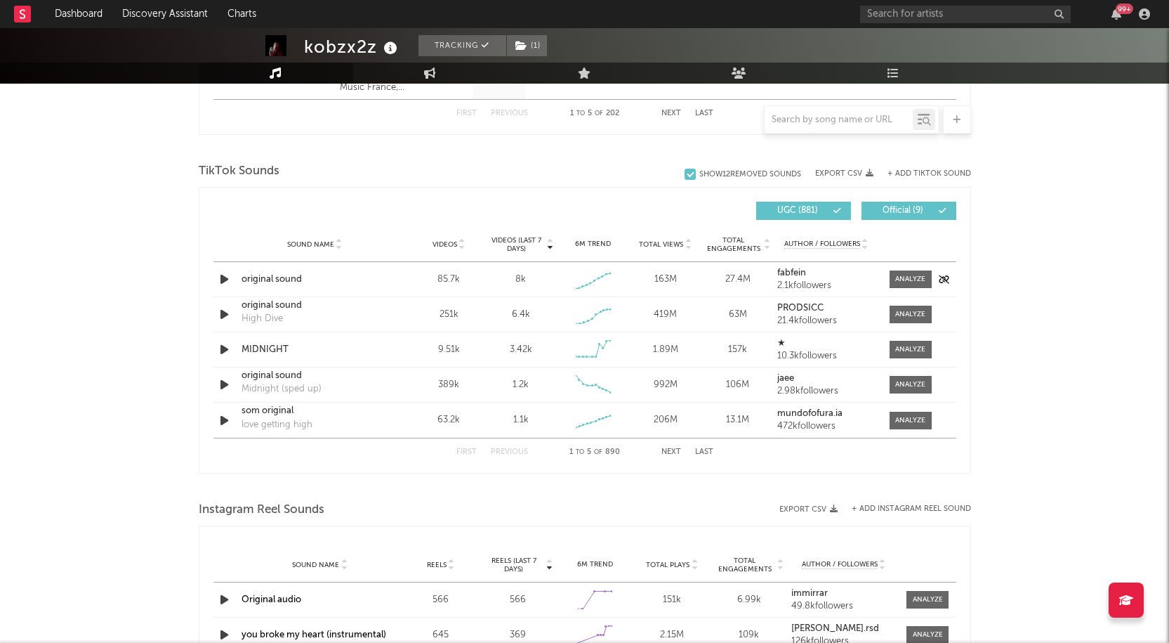
click at [219, 286] on icon "button" at bounding box center [224, 279] width 15 height 18
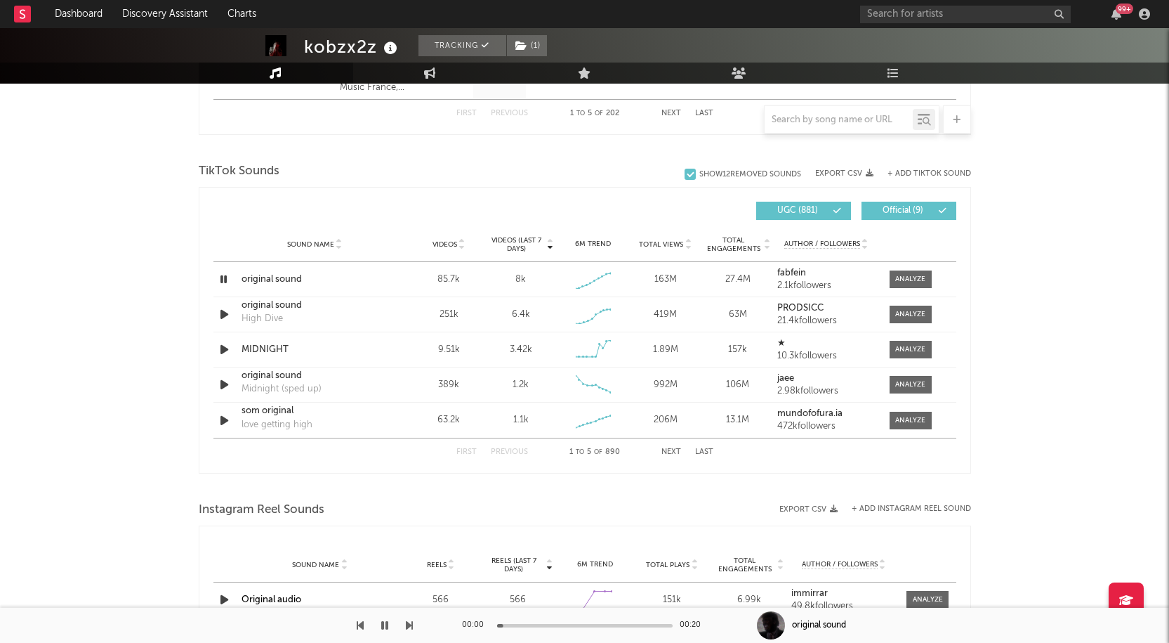
click at [548, 626] on div at bounding box center [585, 626] width 176 height 4
click at [223, 276] on icon "button" at bounding box center [223, 279] width 13 height 18
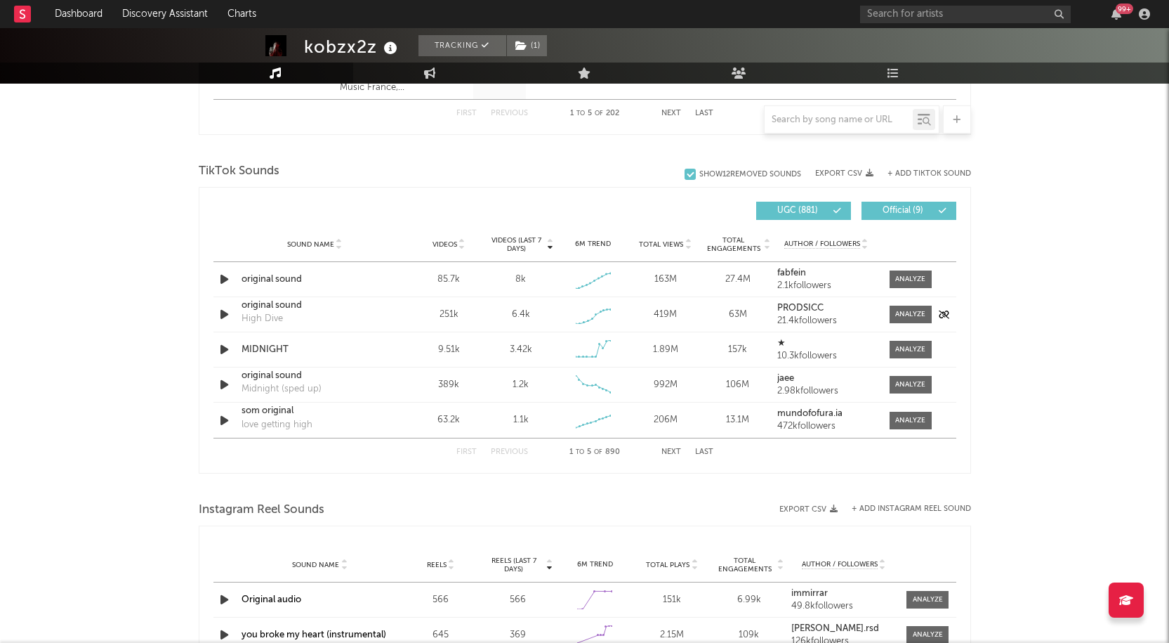
click at [223, 316] on icon "button" at bounding box center [224, 314] width 15 height 18
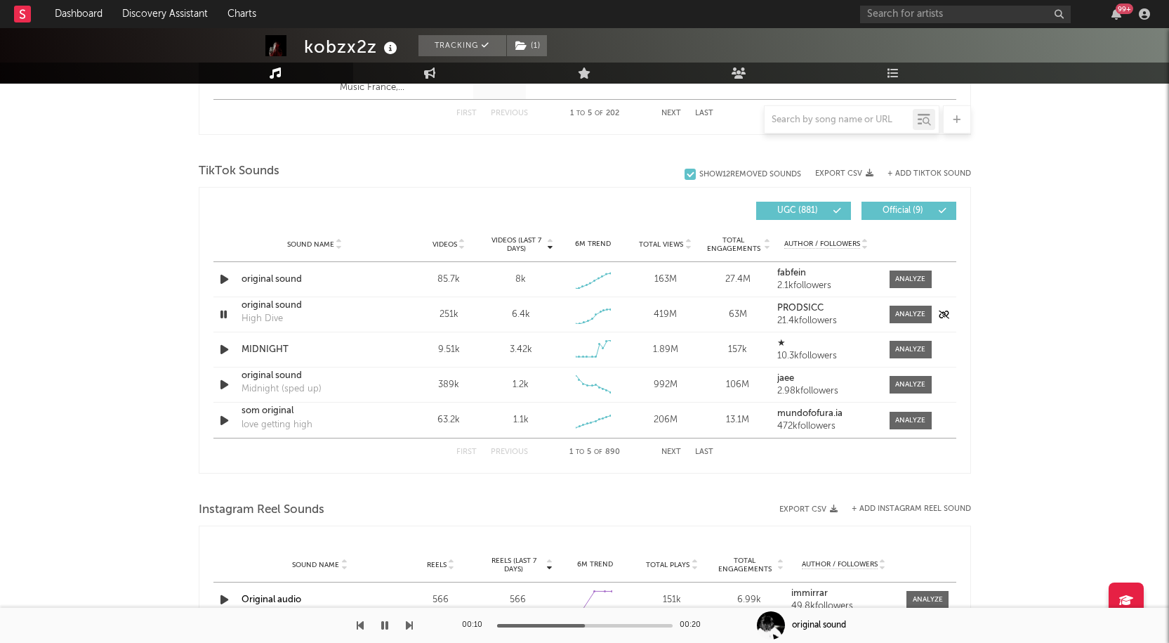
click at [228, 312] on icon "button" at bounding box center [223, 314] width 13 height 18
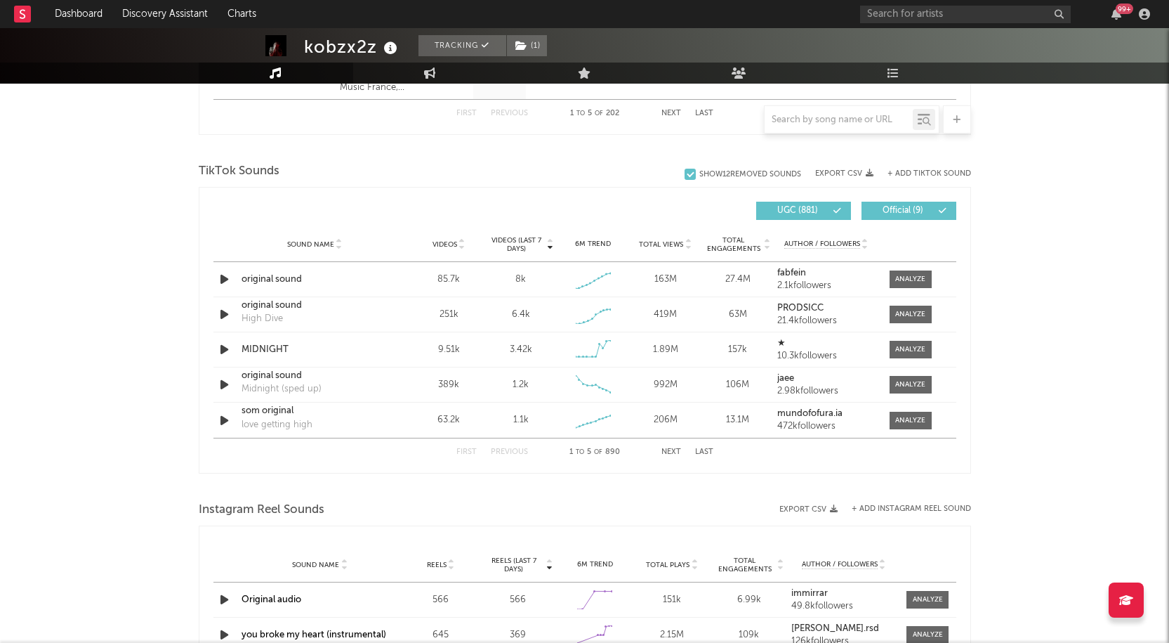
click at [669, 449] on button "Next" at bounding box center [672, 452] width 20 height 8
click at [518, 454] on button "Previous" at bounding box center [509, 452] width 37 height 8
click at [520, 453] on button "Previous" at bounding box center [509, 452] width 37 height 8
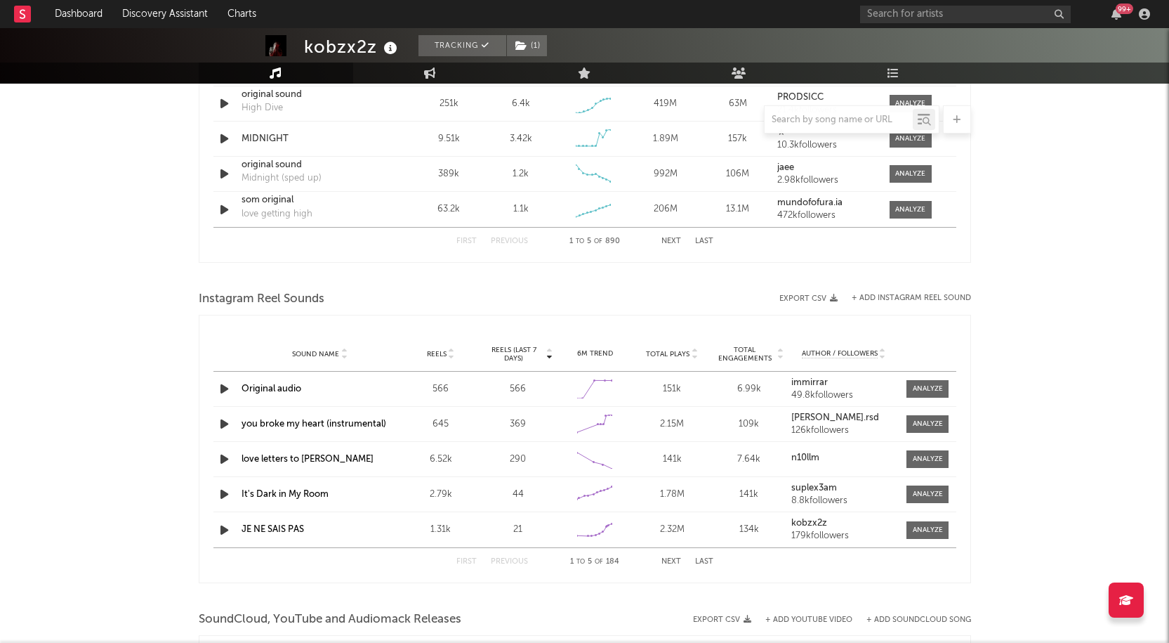
scroll to position [813, 0]
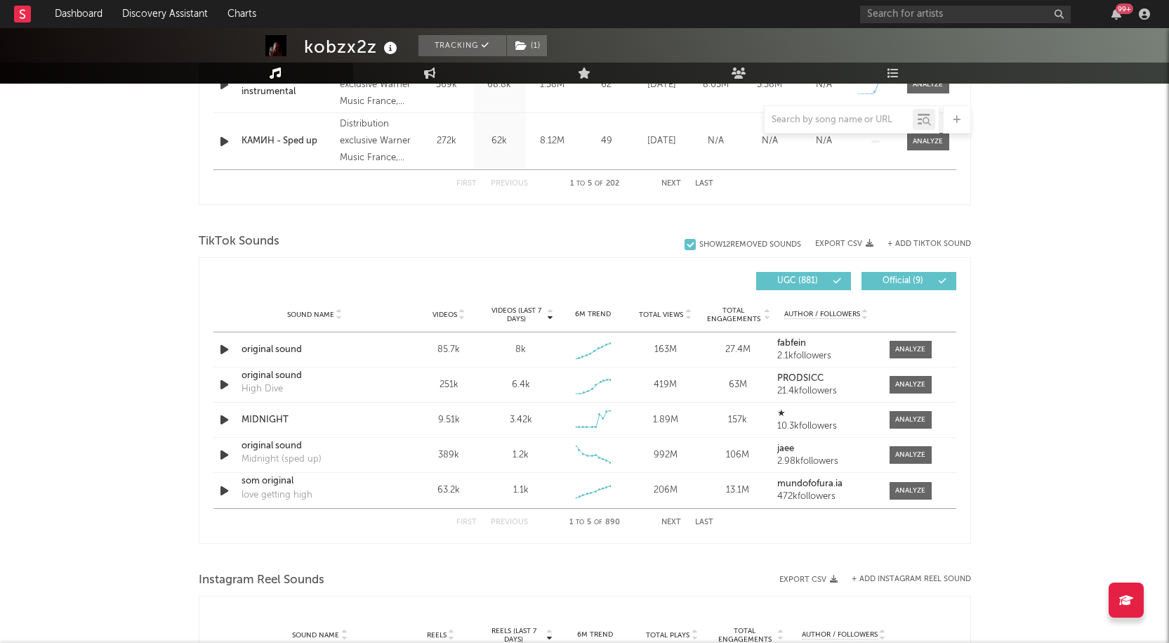
click at [669, 520] on button "Next" at bounding box center [672, 522] width 20 height 8
click at [514, 523] on button "Previous" at bounding box center [509, 522] width 37 height 8
click at [225, 454] on icon "button" at bounding box center [224, 455] width 15 height 18
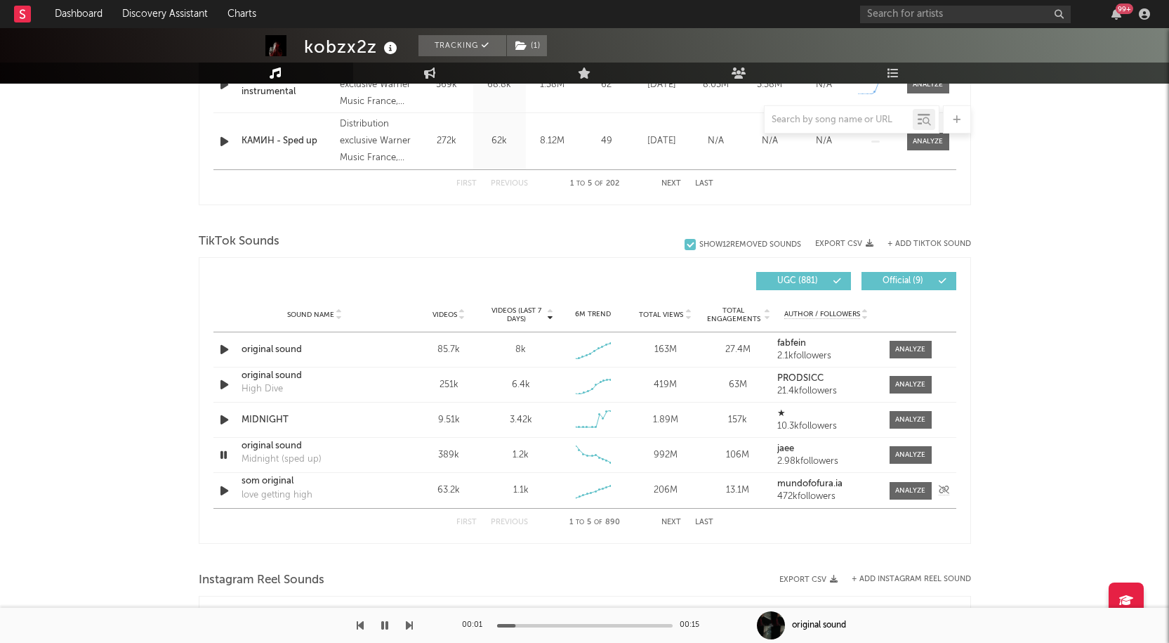
click at [221, 492] on icon "button" at bounding box center [224, 491] width 15 height 18
click at [573, 624] on div at bounding box center [585, 626] width 176 height 4
click at [224, 495] on icon "button" at bounding box center [223, 491] width 13 height 18
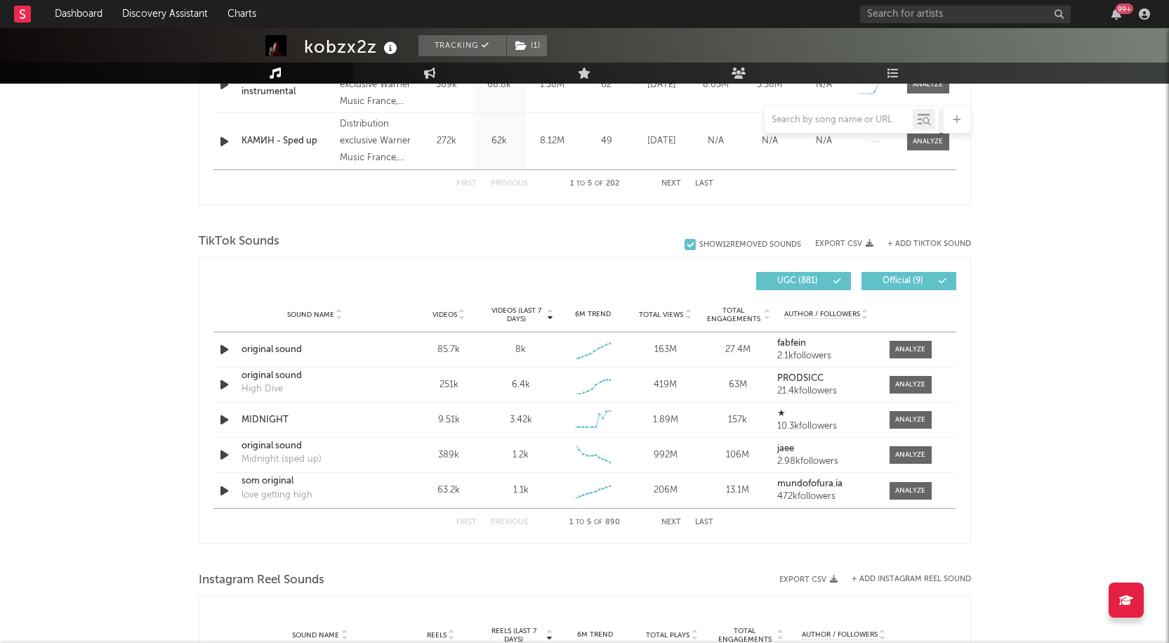
click at [665, 517] on div "First Previous 1 to 5 of 890 Next Last" at bounding box center [584, 521] width 257 height 27
click at [667, 523] on button "Next" at bounding box center [672, 522] width 20 height 8
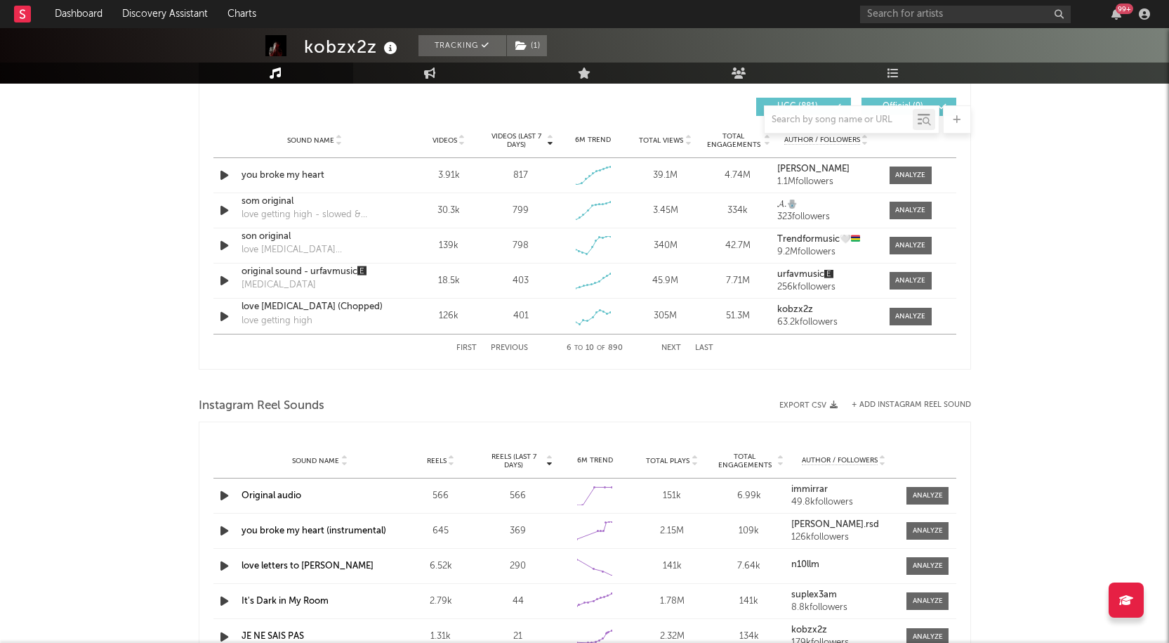
scroll to position [883, 0]
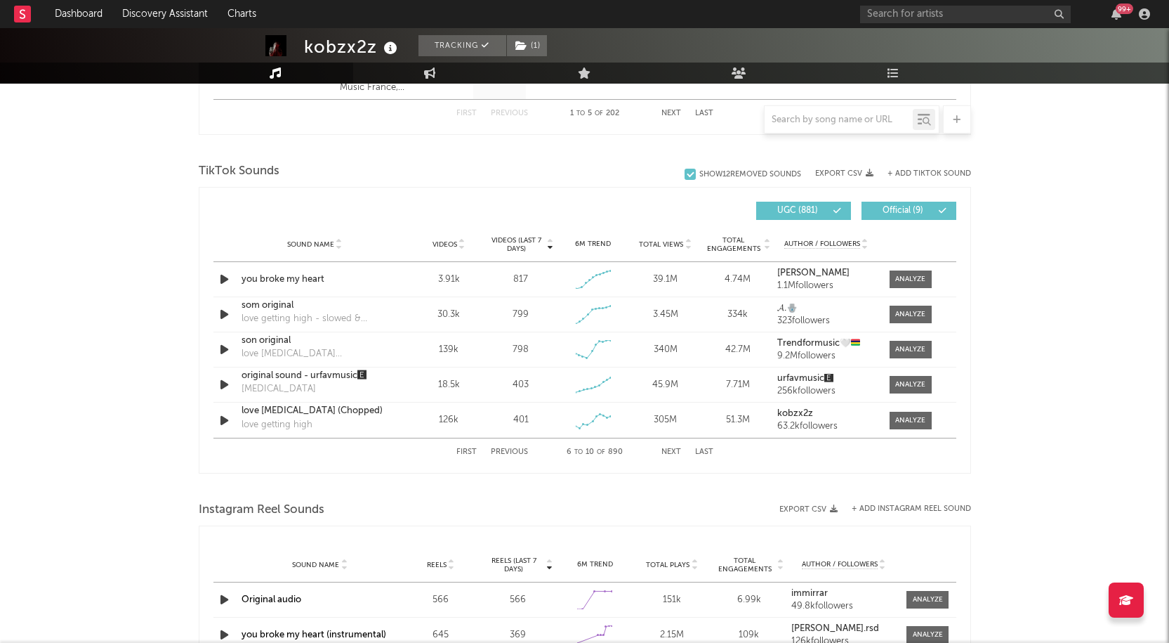
click at [503, 454] on button "Previous" at bounding box center [509, 452] width 37 height 8
click at [671, 454] on button "Next" at bounding box center [672, 452] width 20 height 8
